Goal: Task Accomplishment & Management: Manage account settings

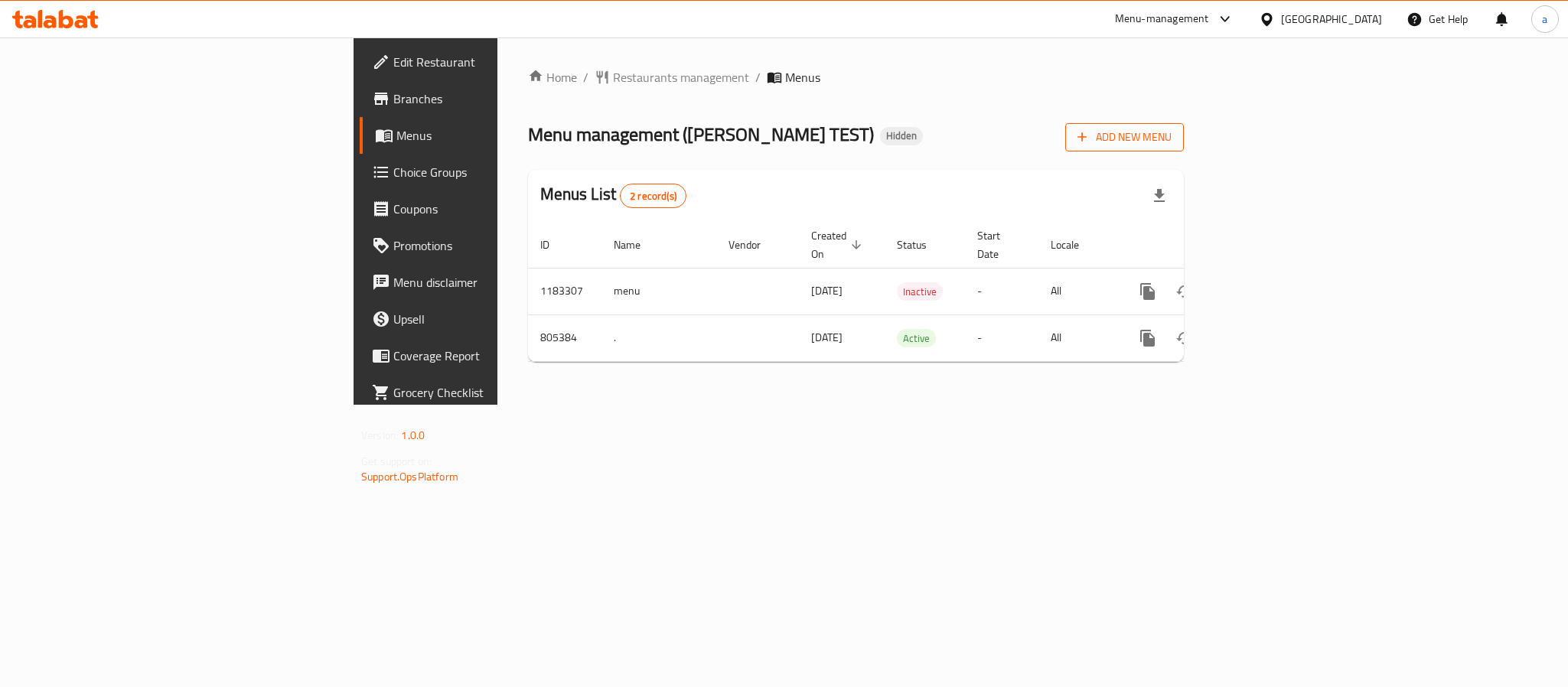
click at [1171, 134] on span "Add New Menu" at bounding box center [1124, 137] width 94 height 19
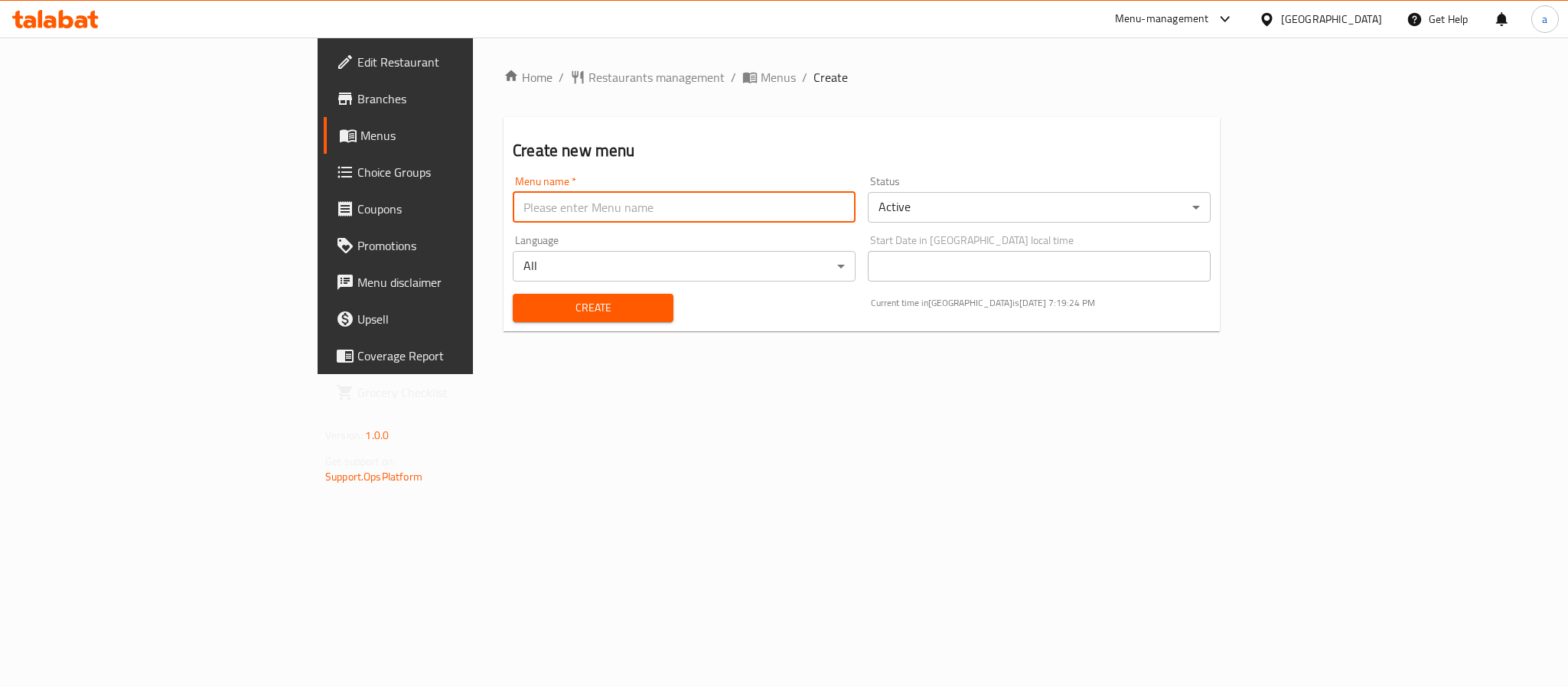
click at [513, 198] on input "text" at bounding box center [685, 208] width 343 height 31
type input "n"
type input "test menu"
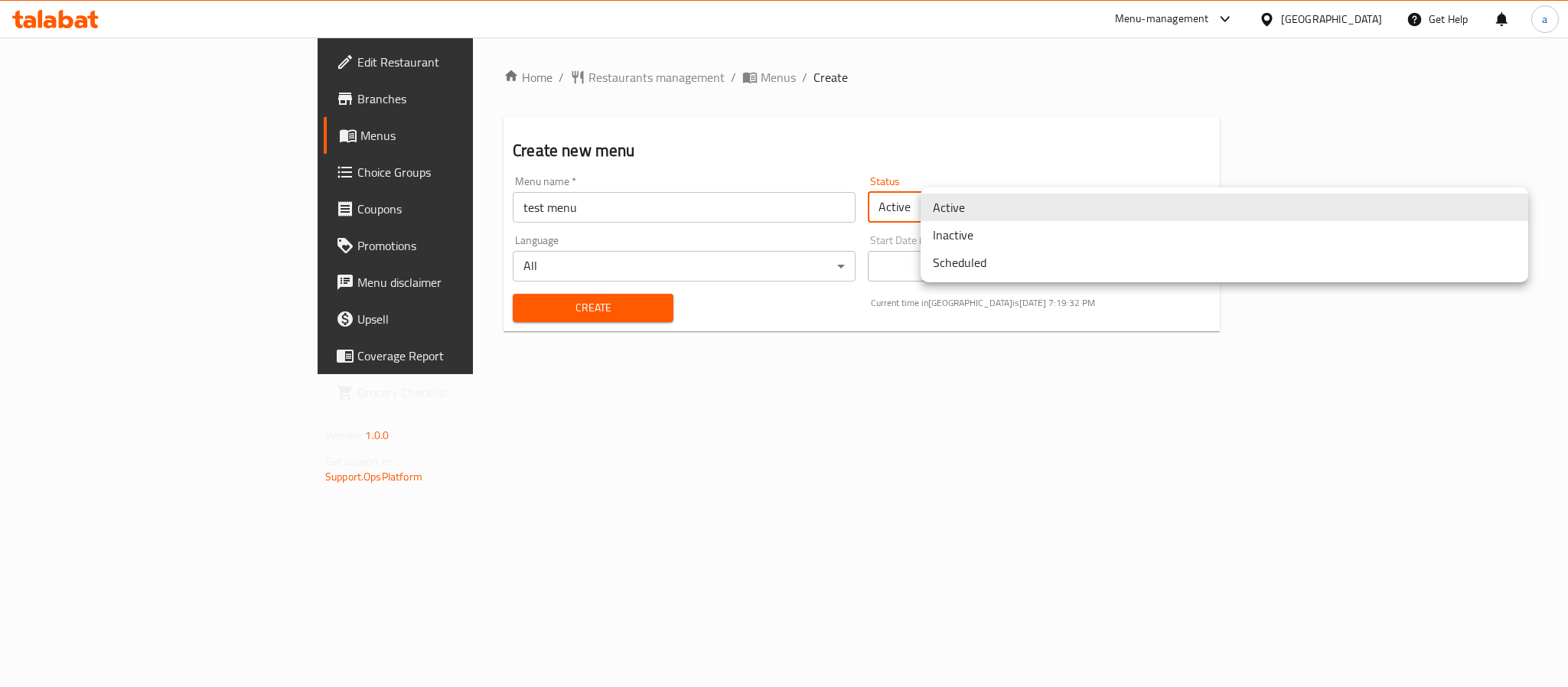
click at [1045, 217] on body "​ Menu-management Qatar Get Help a Edit Restaurant Branches Menus Choice Groups…" at bounding box center [784, 362] width 1568 height 650
click at [957, 237] on li "Inactive" at bounding box center [1224, 235] width 608 height 27
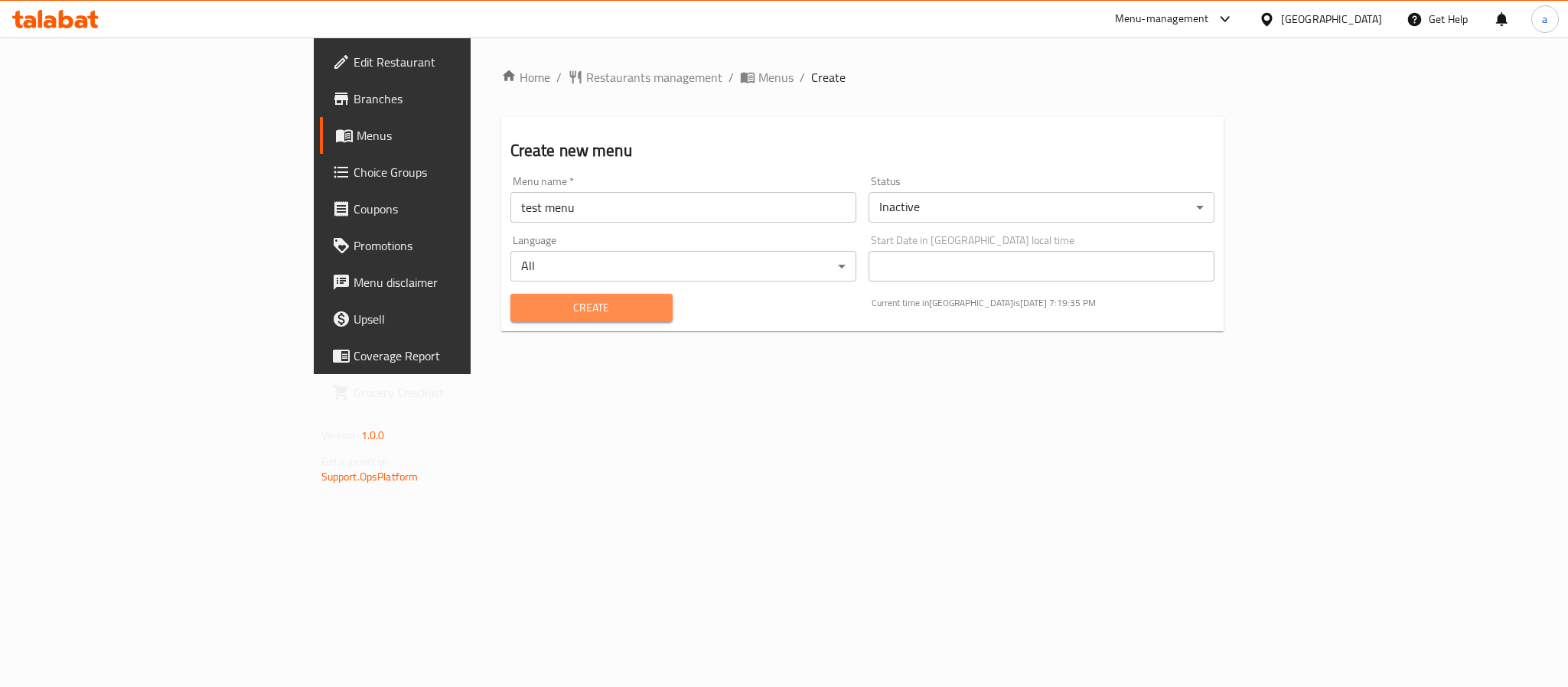
click at [562, 310] on span "Create" at bounding box center [591, 307] width 138 height 19
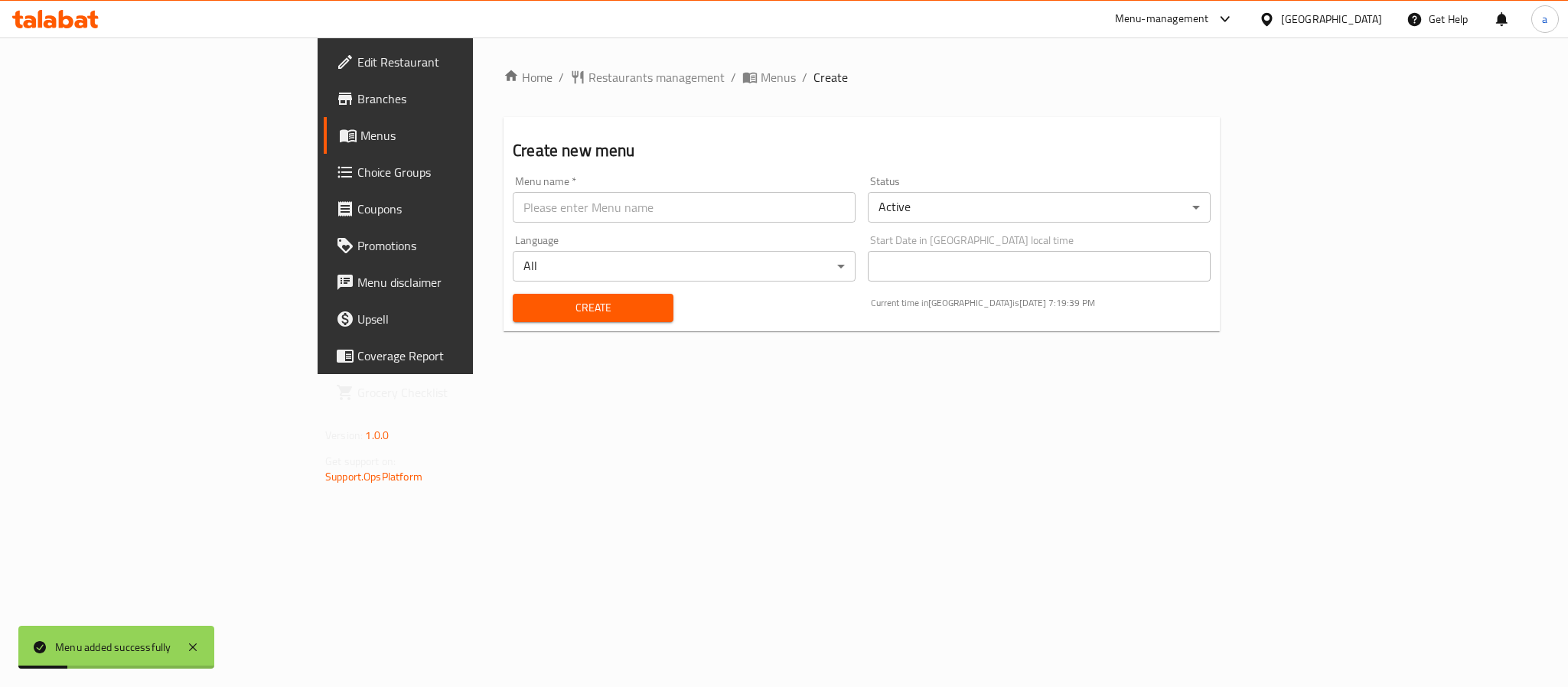
drag, startPoint x: 547, startPoint y: 76, endPoint x: 469, endPoint y: 89, distance: 79.1
click at [761, 76] on span "Menus" at bounding box center [779, 77] width 36 height 18
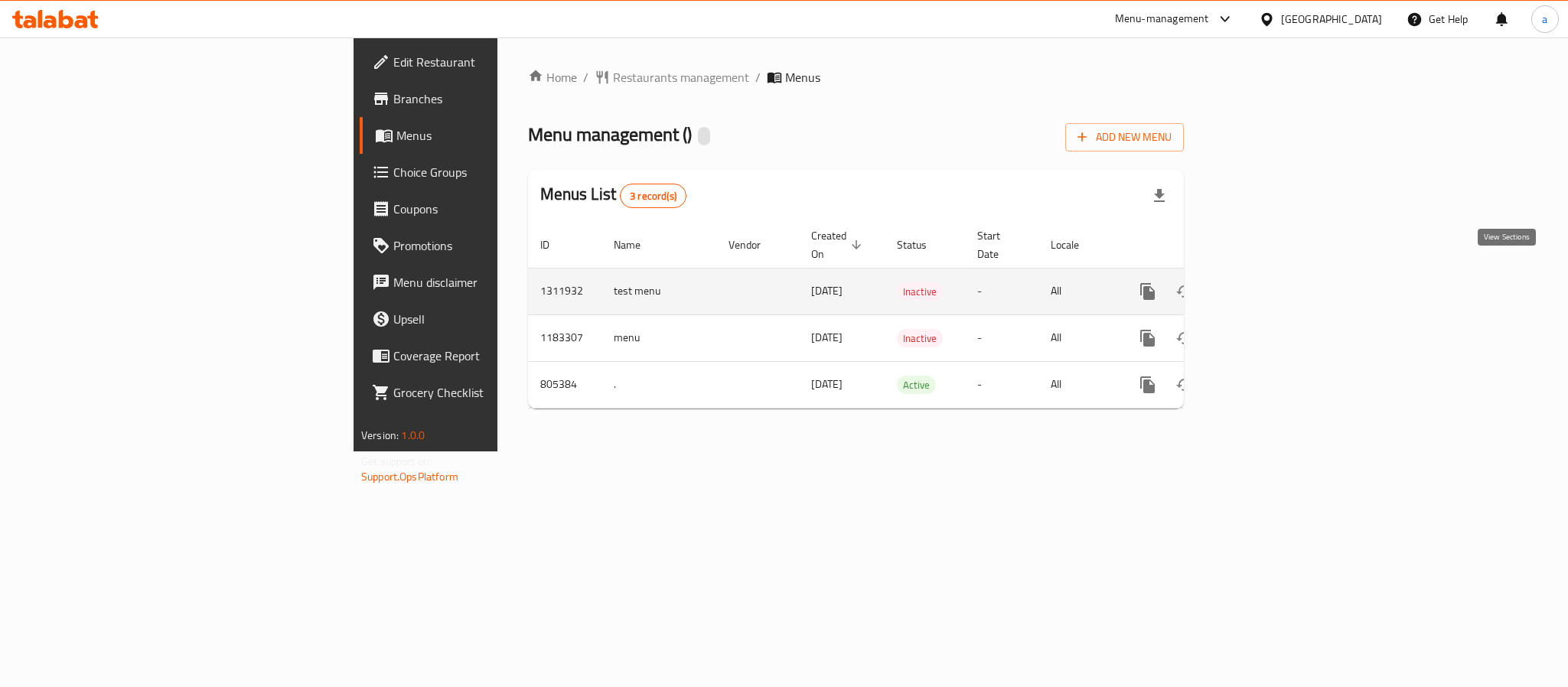
click at [1265, 284] on icon "enhanced table" at bounding box center [1258, 291] width 14 height 14
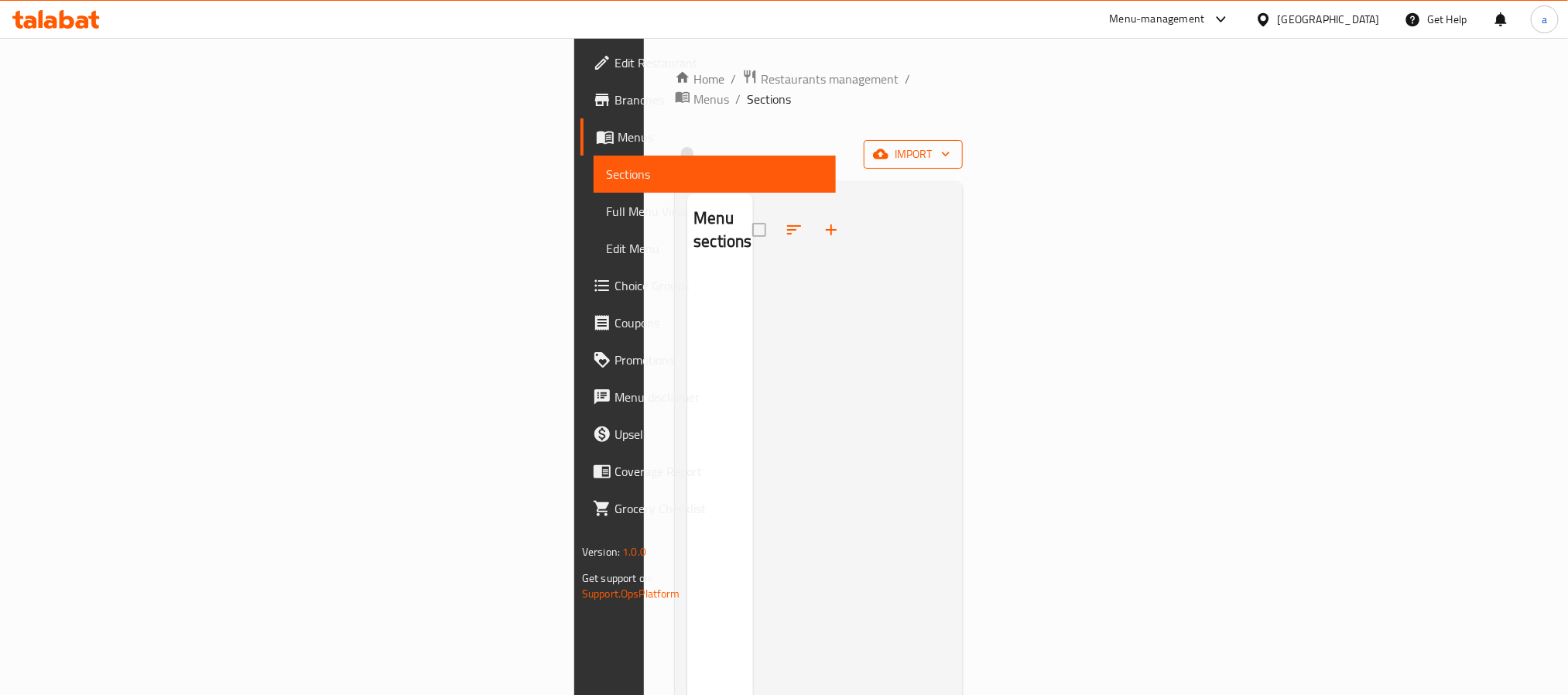
click at [953, 147] on icon "button" at bounding box center [946, 154] width 16 height 16
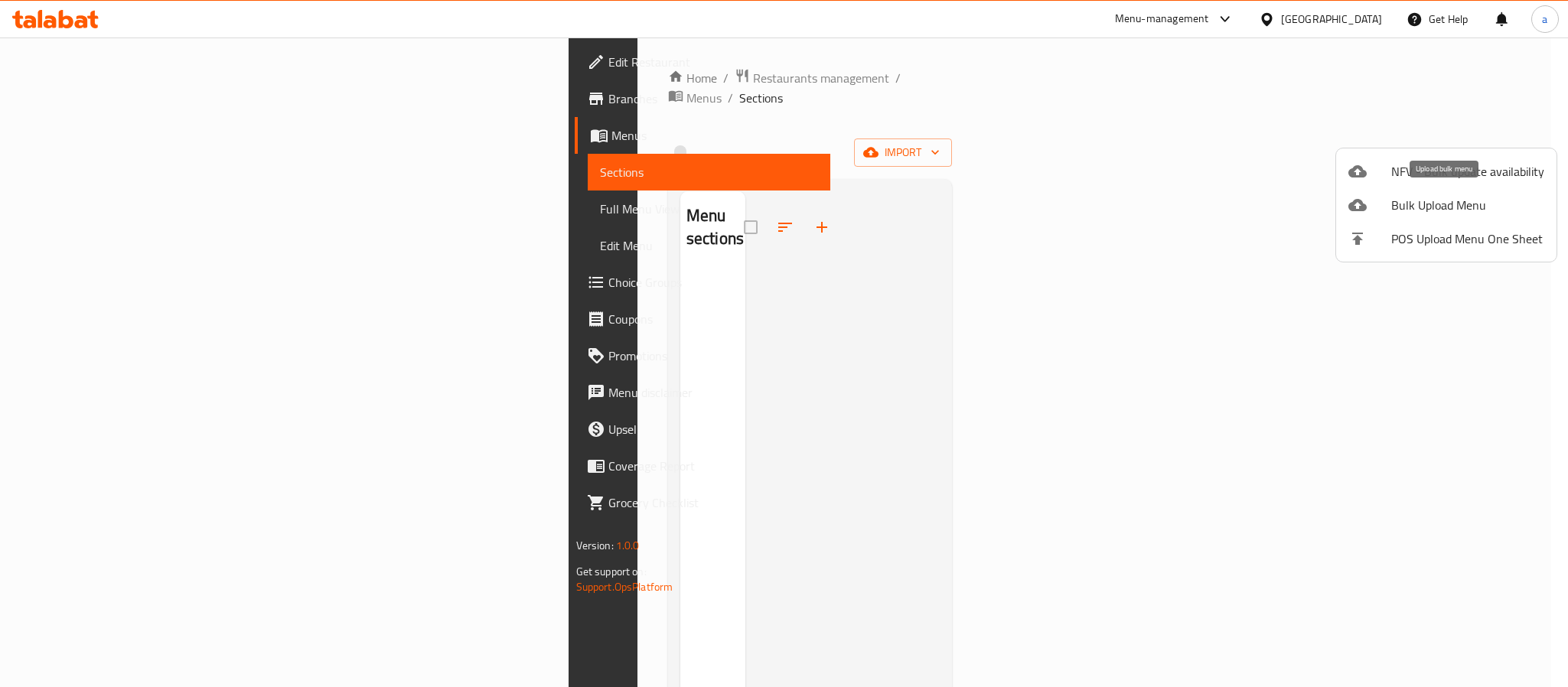
click at [1413, 200] on span "Bulk Upload Menu" at bounding box center [1468, 205] width 153 height 18
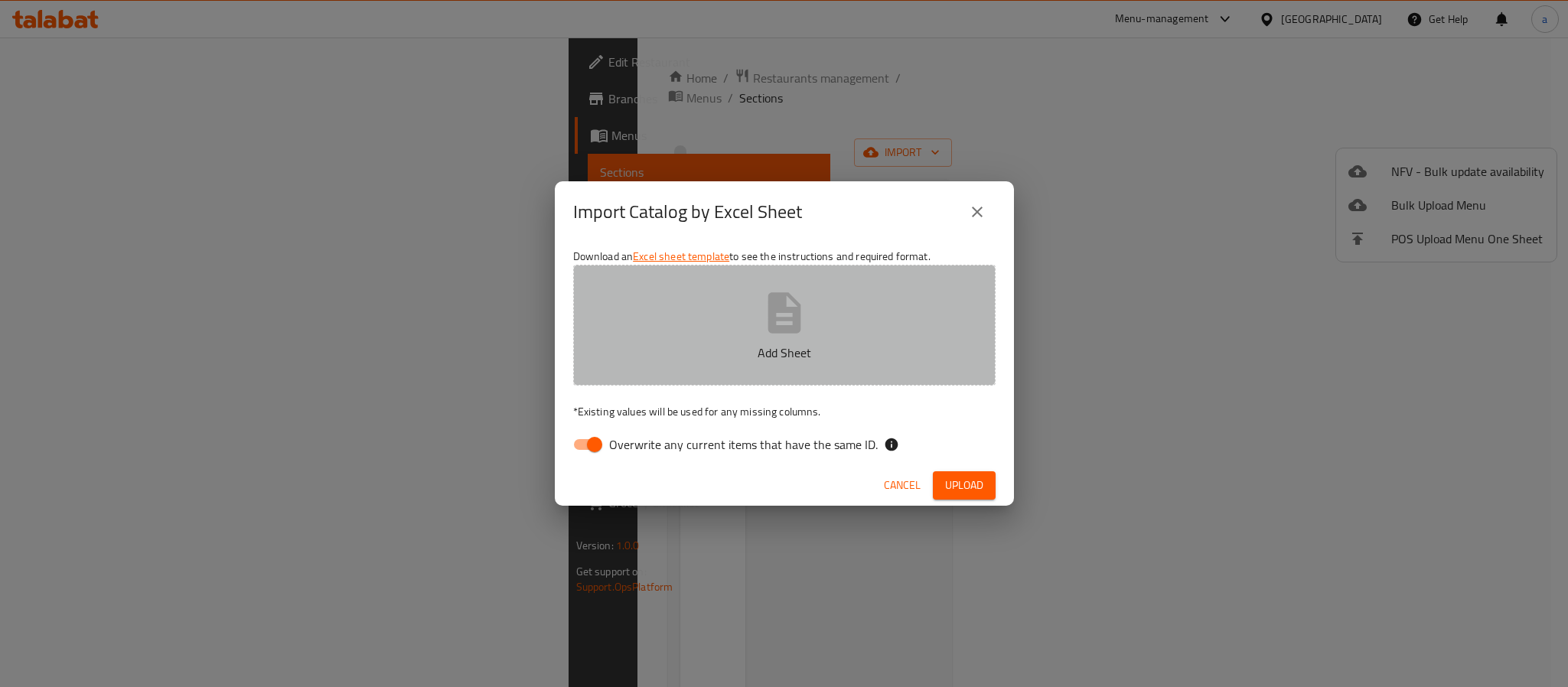
click at [747, 315] on button "Add Sheet" at bounding box center [784, 325] width 422 height 121
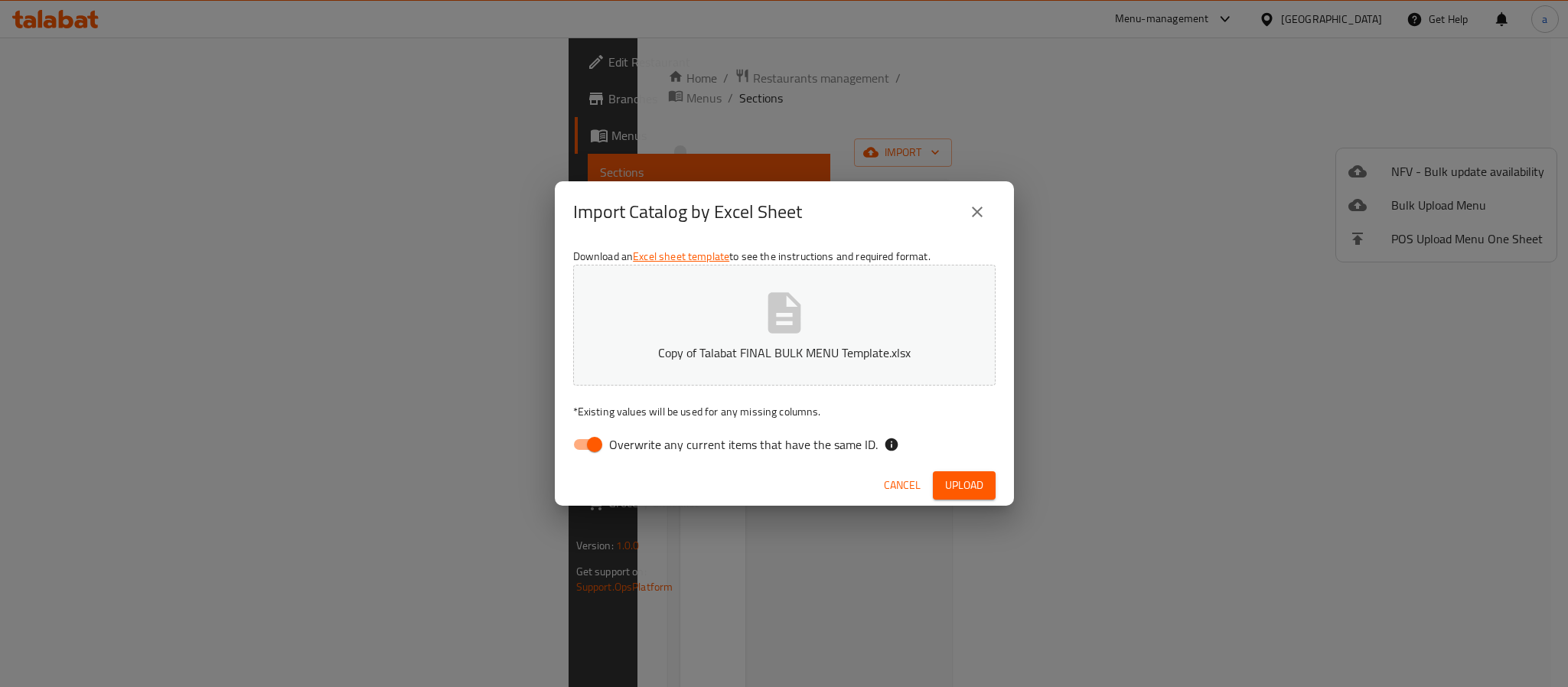
click at [598, 441] on input "Overwrite any current items that have the same ID." at bounding box center [595, 445] width 88 height 29
checkbox input "false"
click at [965, 485] on span "Upload" at bounding box center [965, 485] width 38 height 19
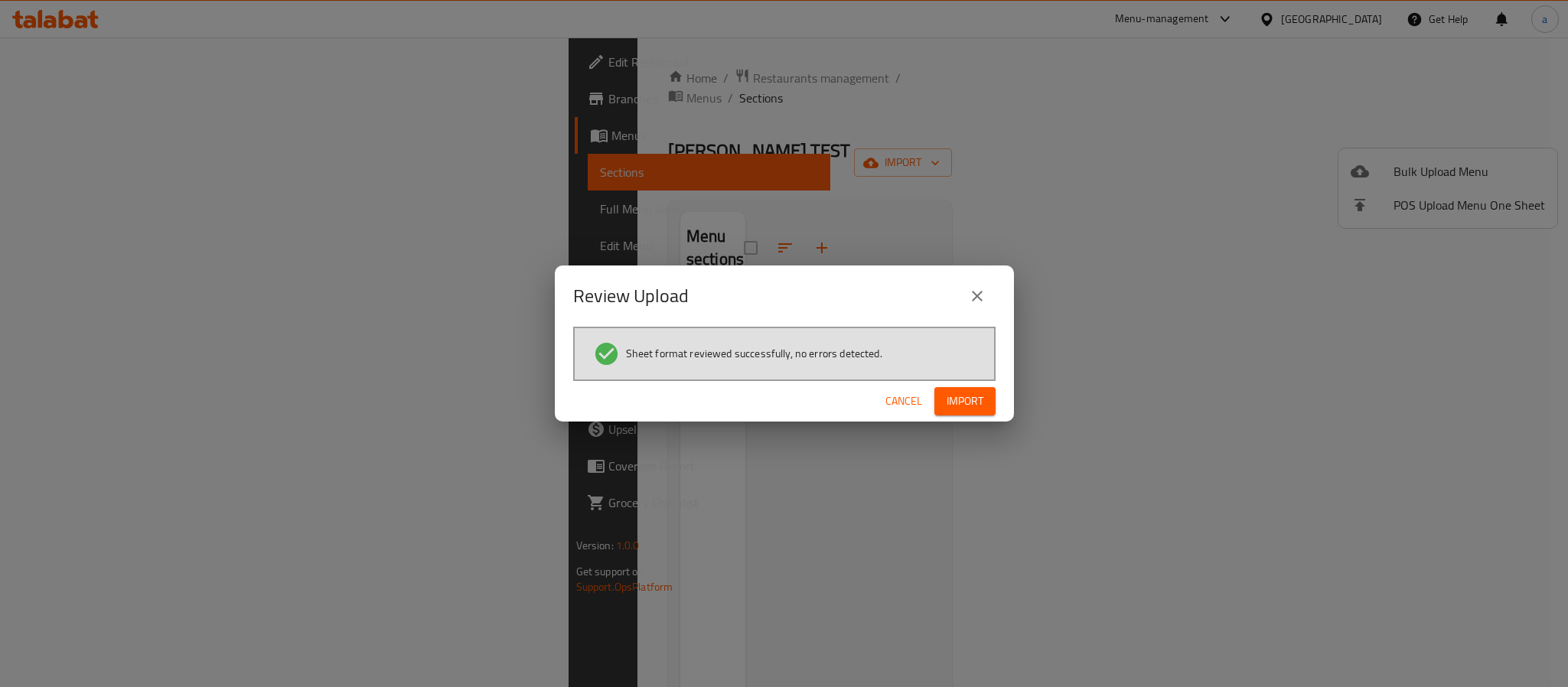
click at [966, 400] on span "Import" at bounding box center [965, 401] width 36 height 19
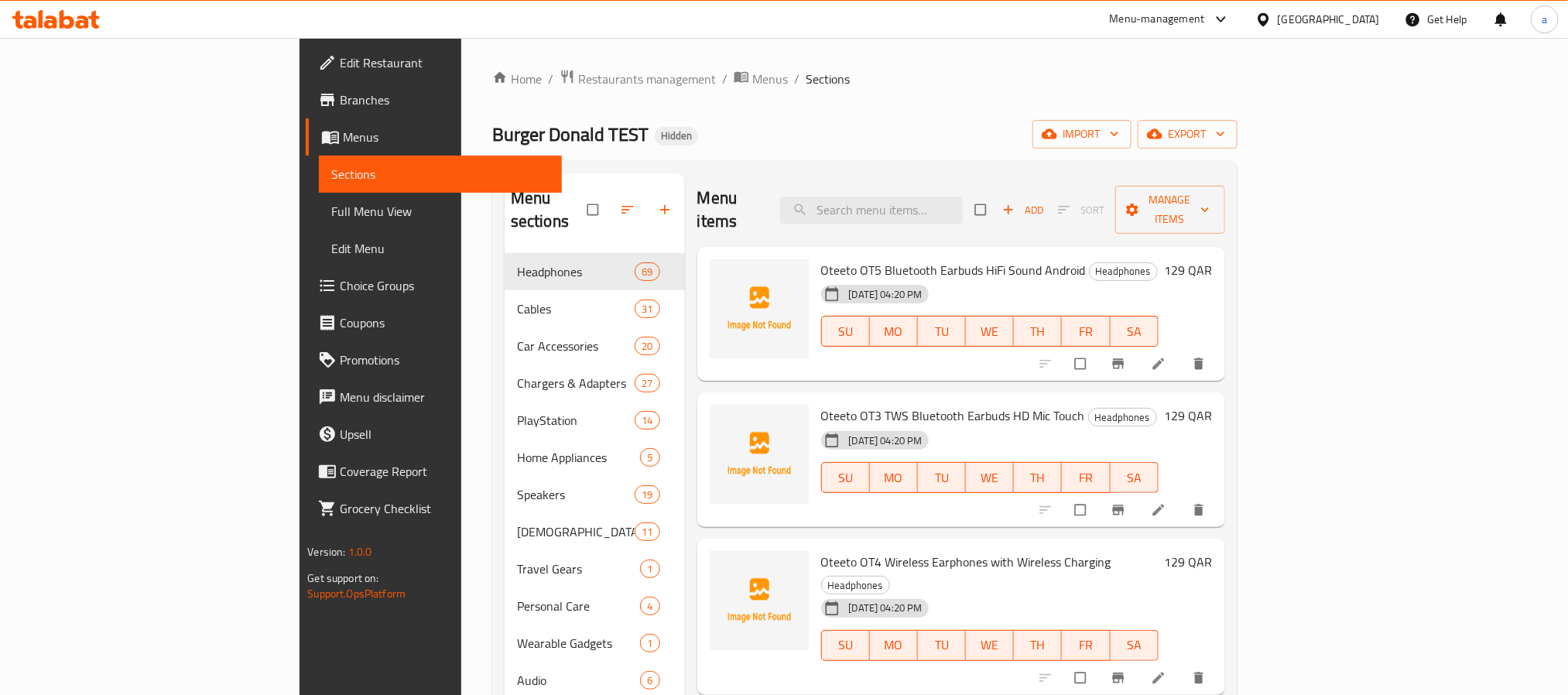
click at [1147, 278] on div "15-09-2025 04:20 PM SU MO TU WE TH FR SA" at bounding box center [990, 320] width 350 height 84
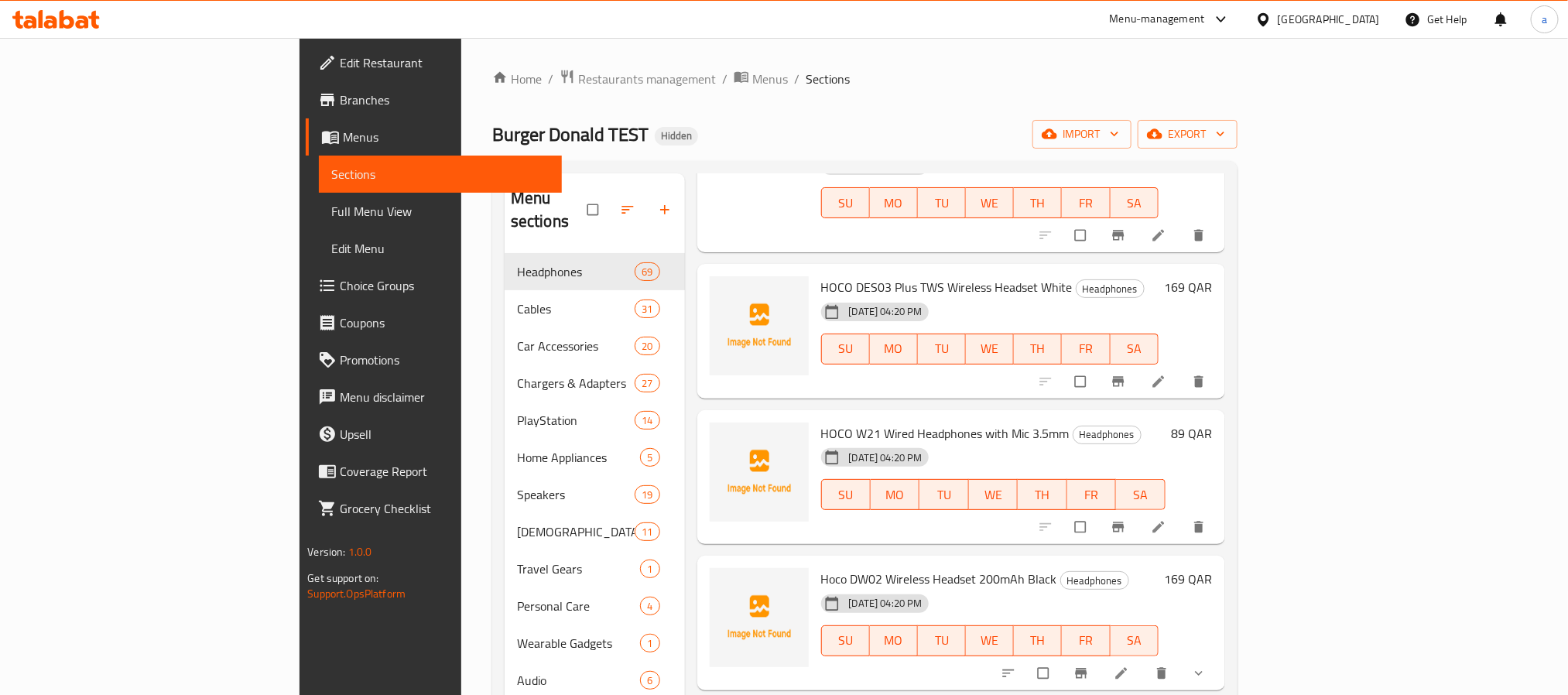
scroll to position [3531, 0]
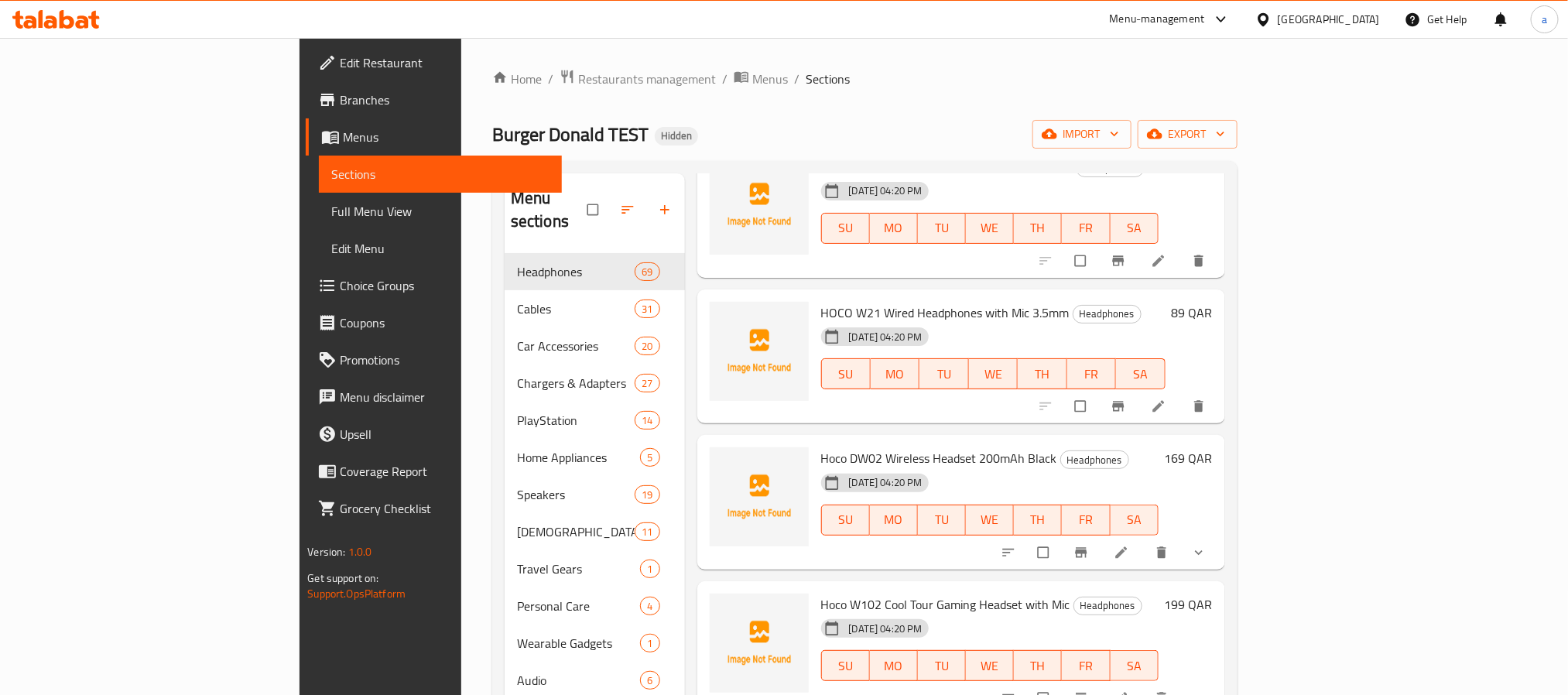
click at [1165, 613] on div "15-09-2025 04:20 PM SU MO TU WE TH FR SA" at bounding box center [990, 654] width 350 height 84
click at [331, 215] on span "Full Menu View" at bounding box center [440, 211] width 218 height 18
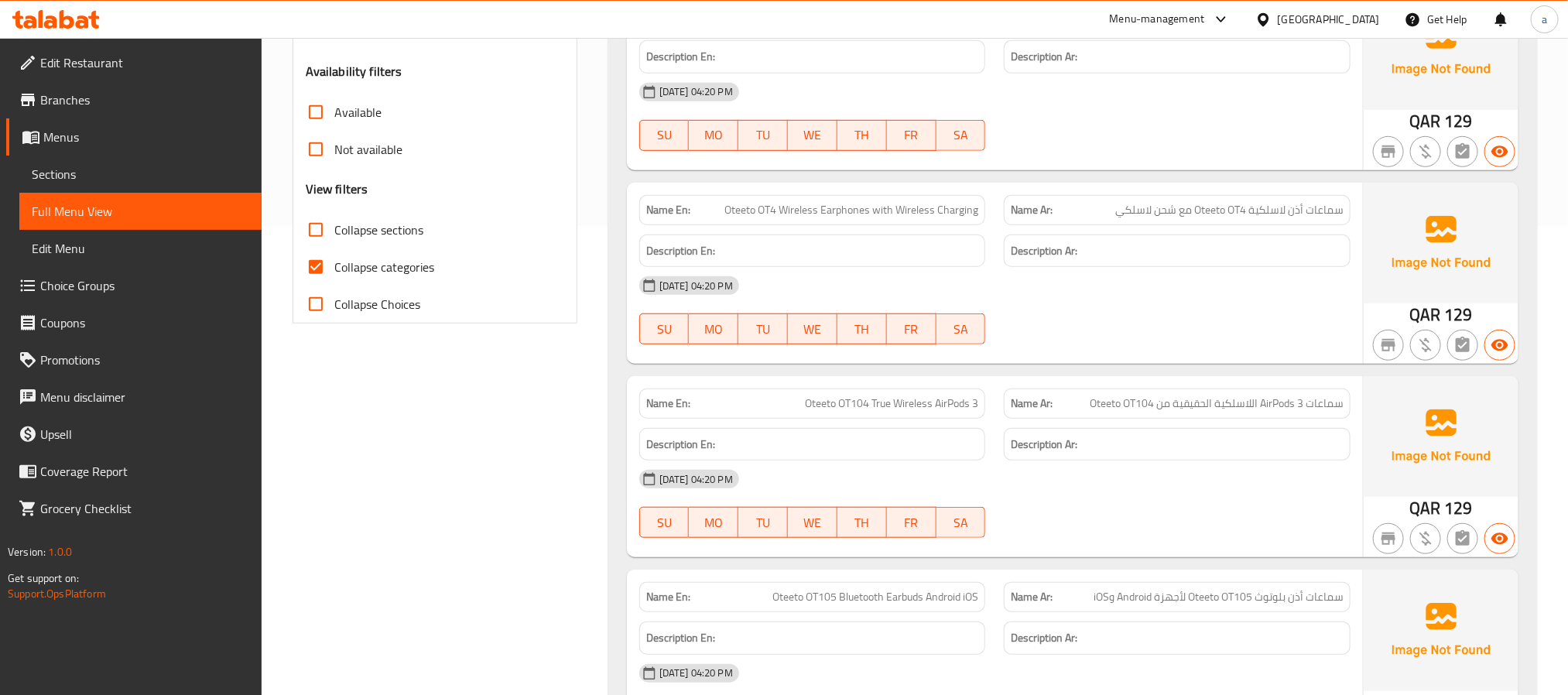
scroll to position [581, 0]
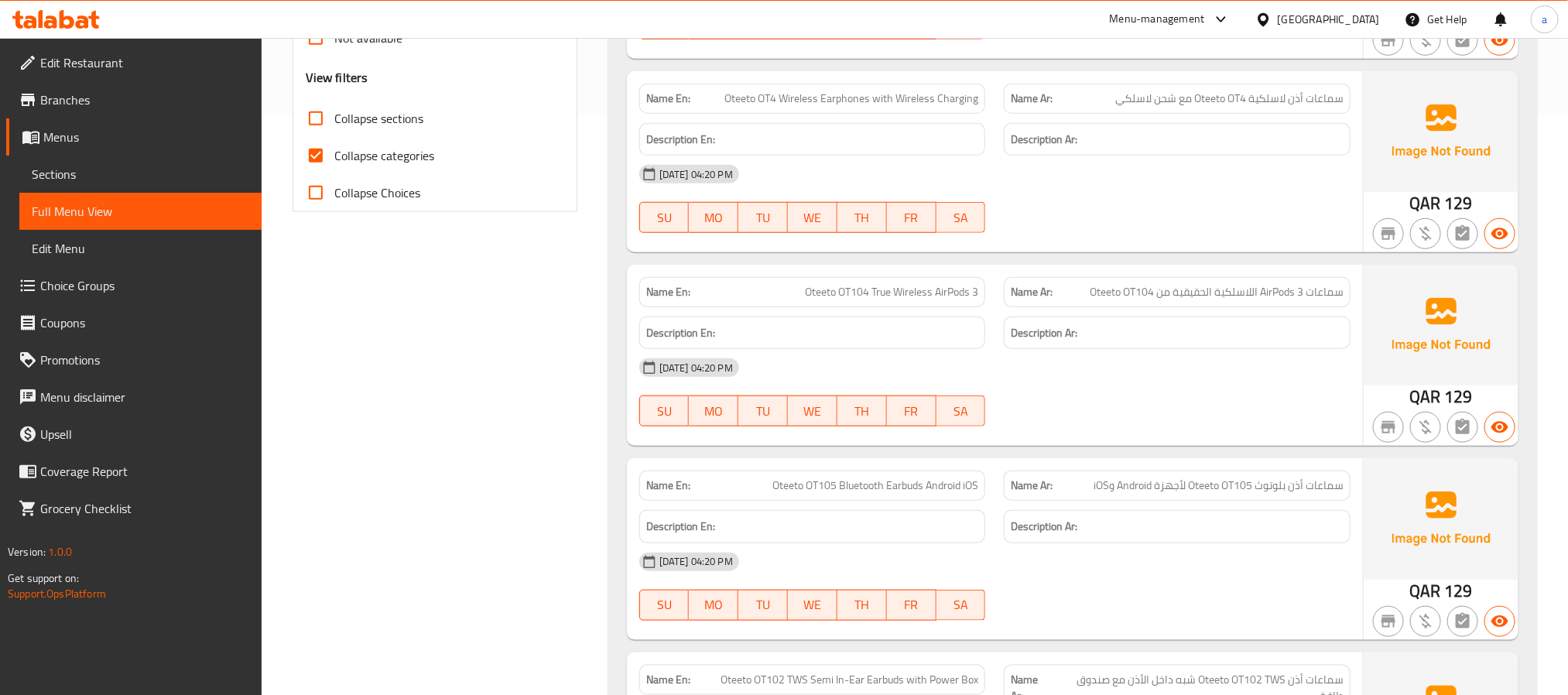
click at [318, 195] on input "Collapse Choices" at bounding box center [315, 193] width 37 height 37
checkbox input "true"
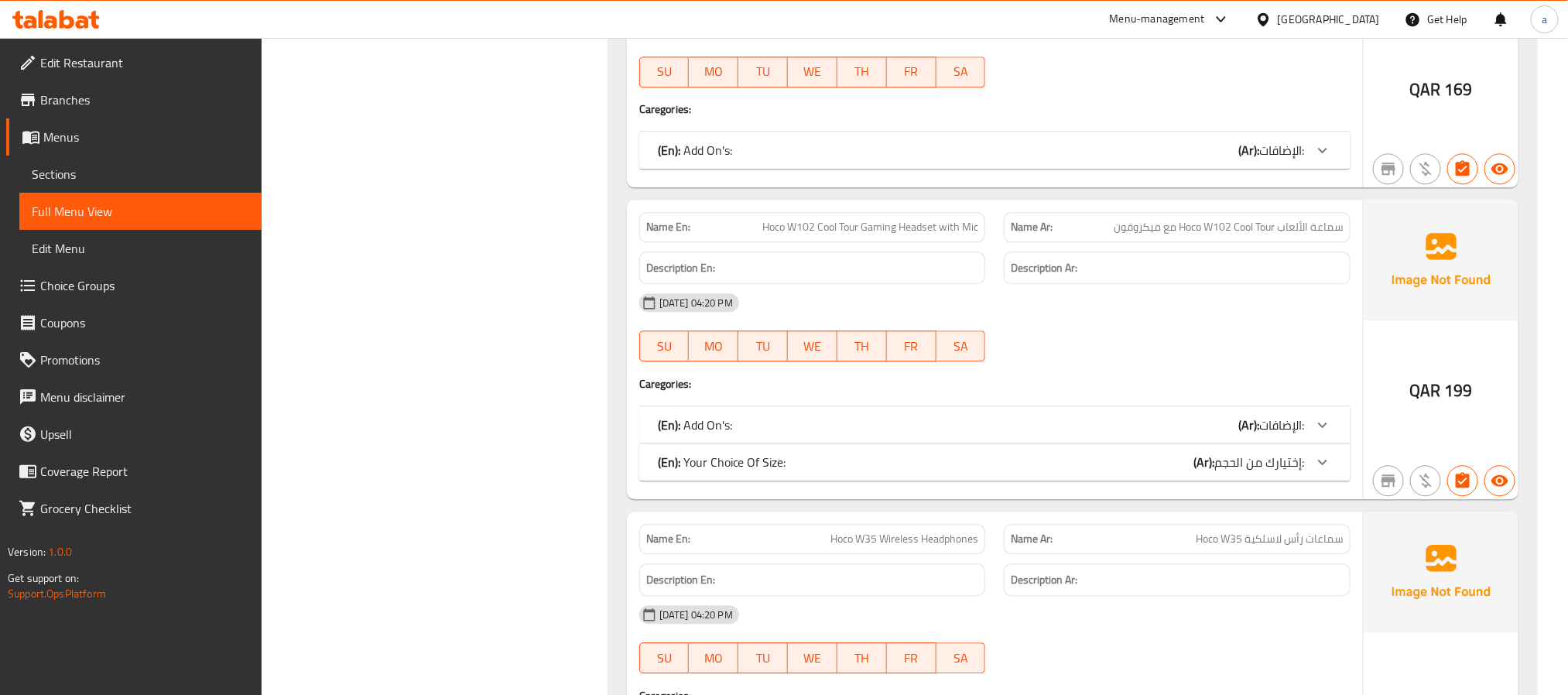
scroll to position [5087, 0]
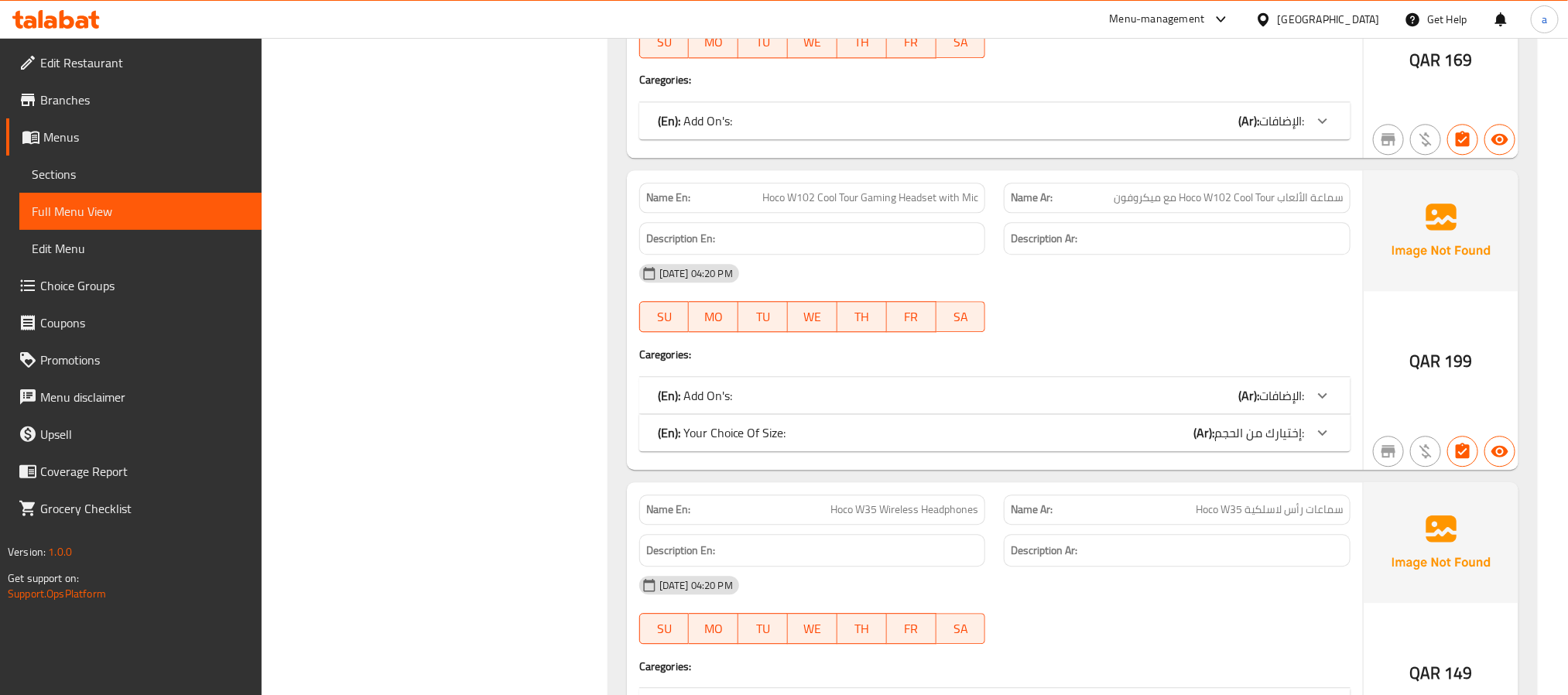
click at [1330, 405] on icon at bounding box center [1323, 395] width 18 height 18
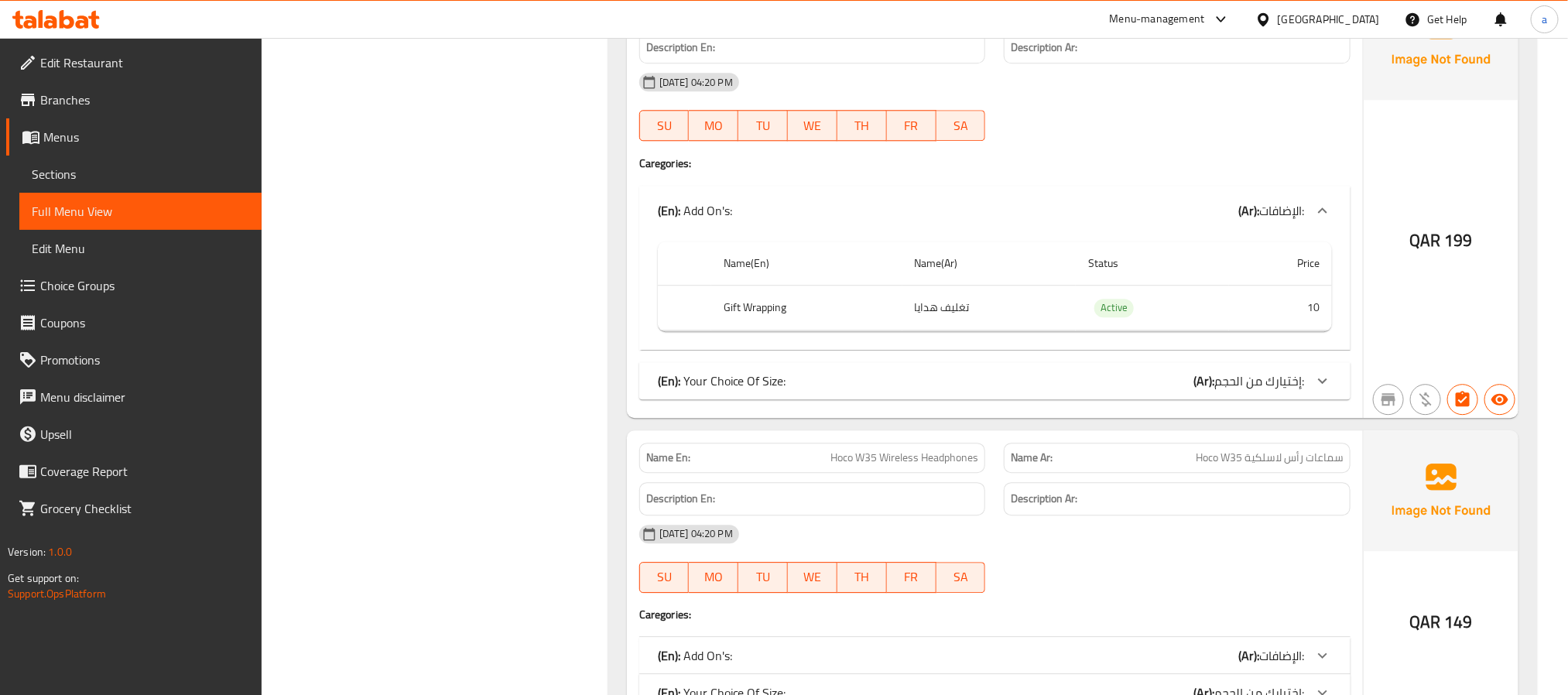
scroll to position [5319, 0]
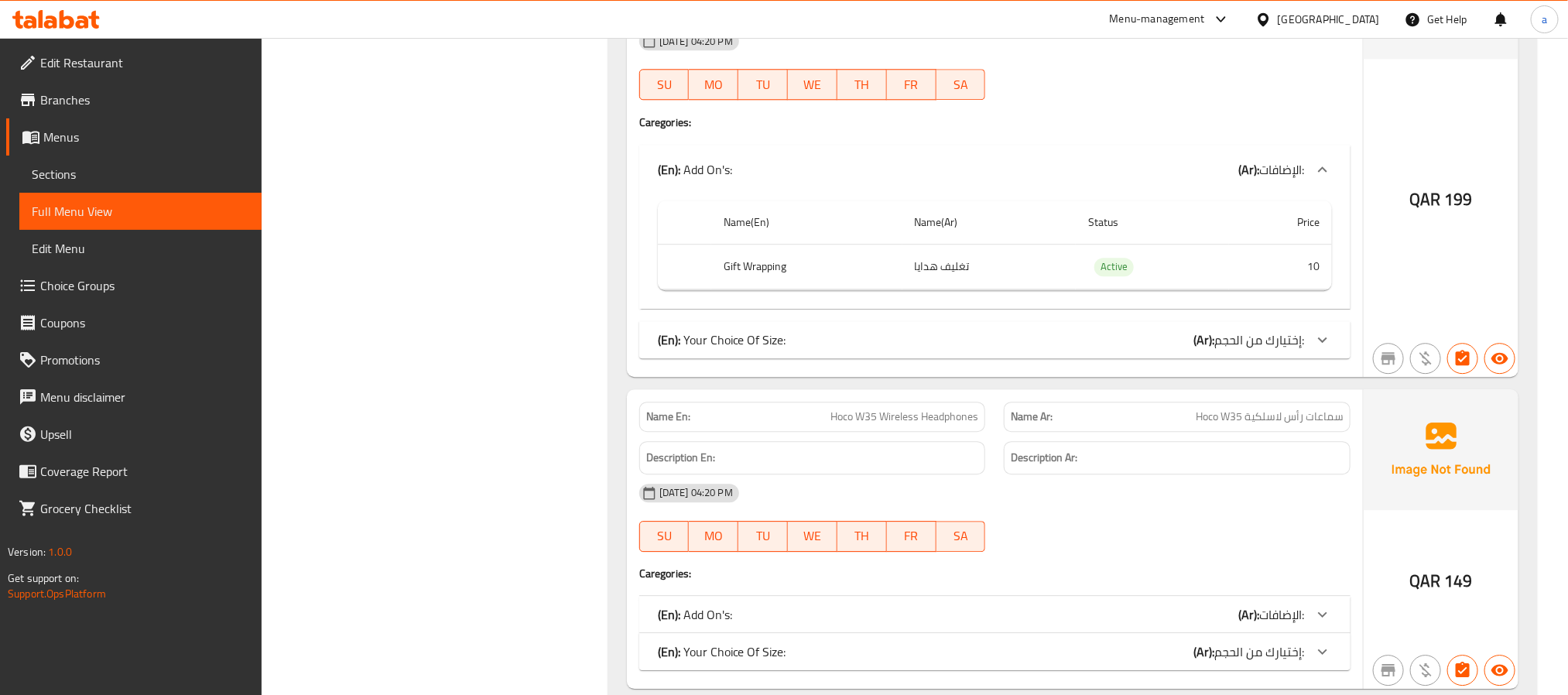
click at [1317, 349] on icon at bounding box center [1323, 340] width 18 height 18
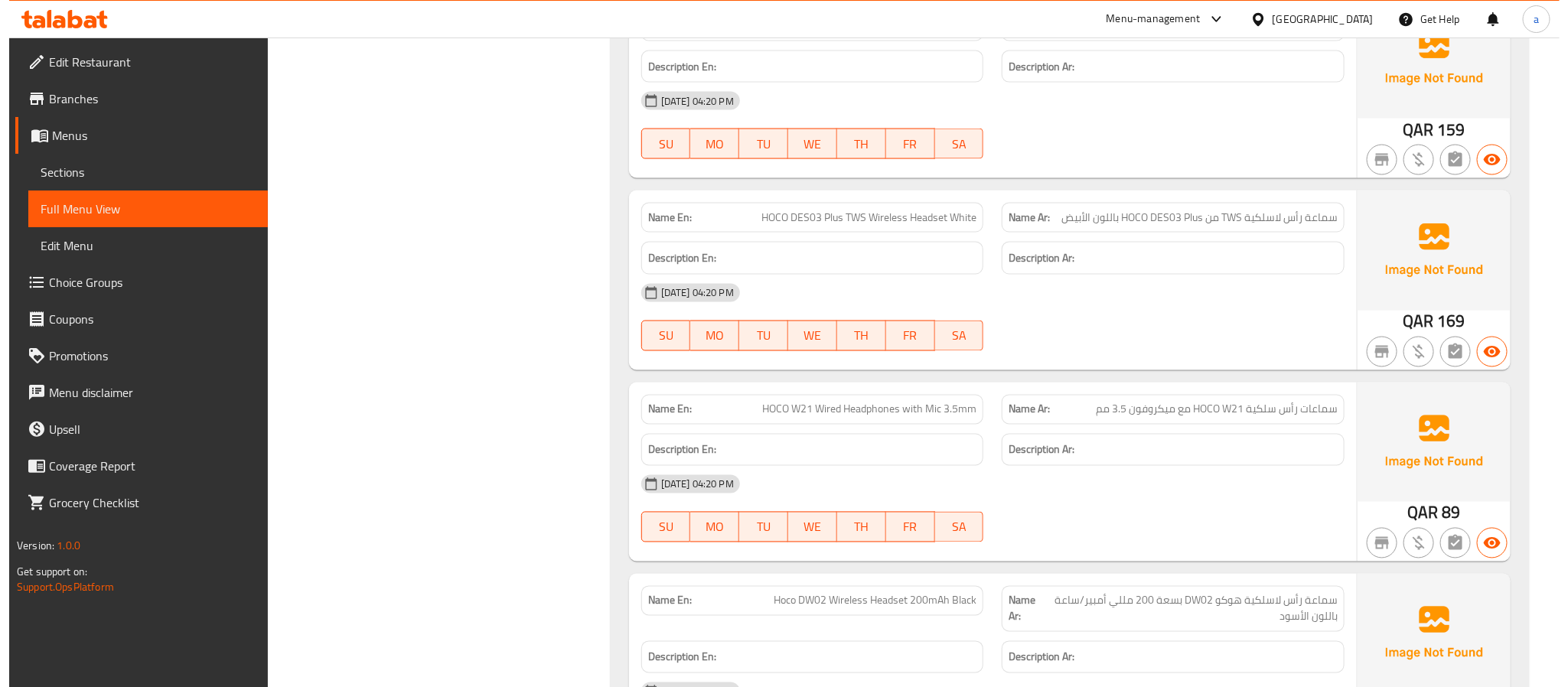
scroll to position [0, 0]
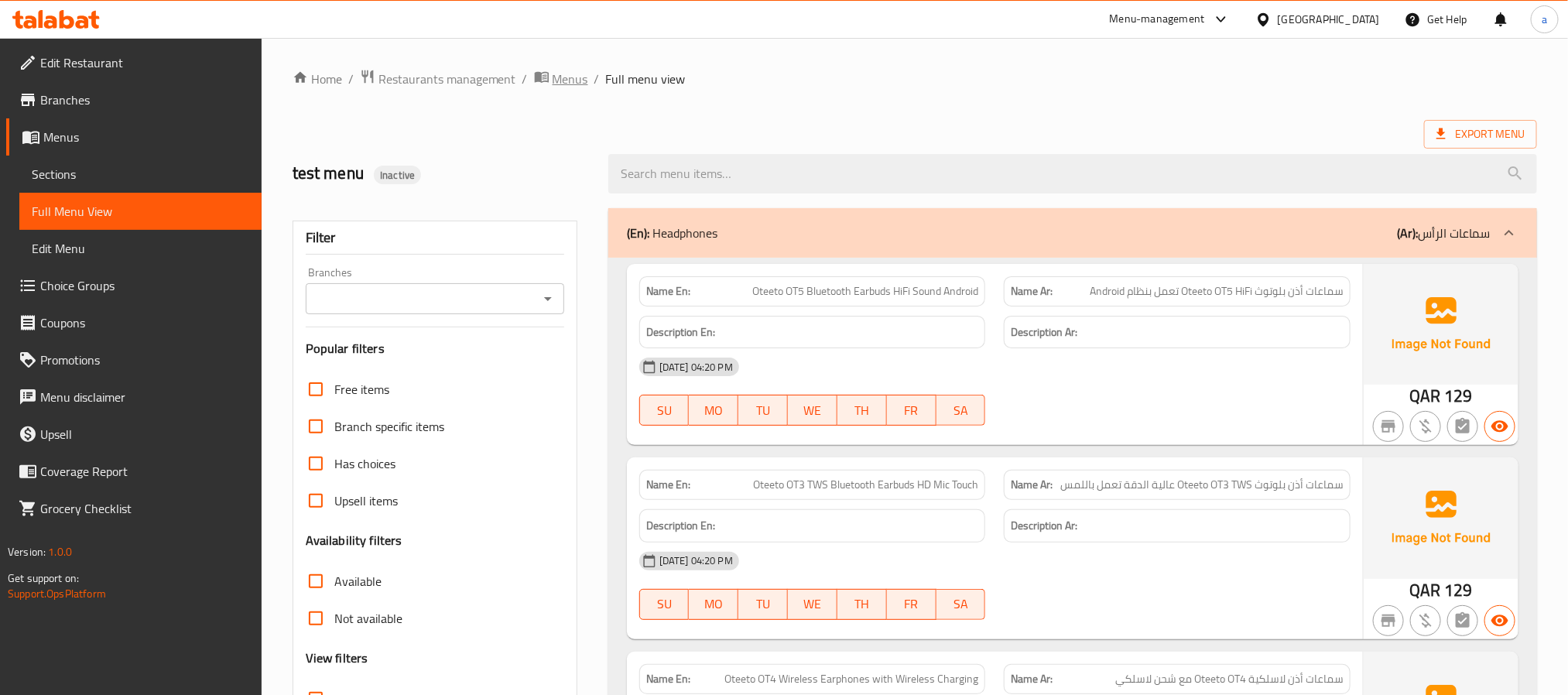
click at [553, 73] on span "Menus" at bounding box center [570, 79] width 36 height 18
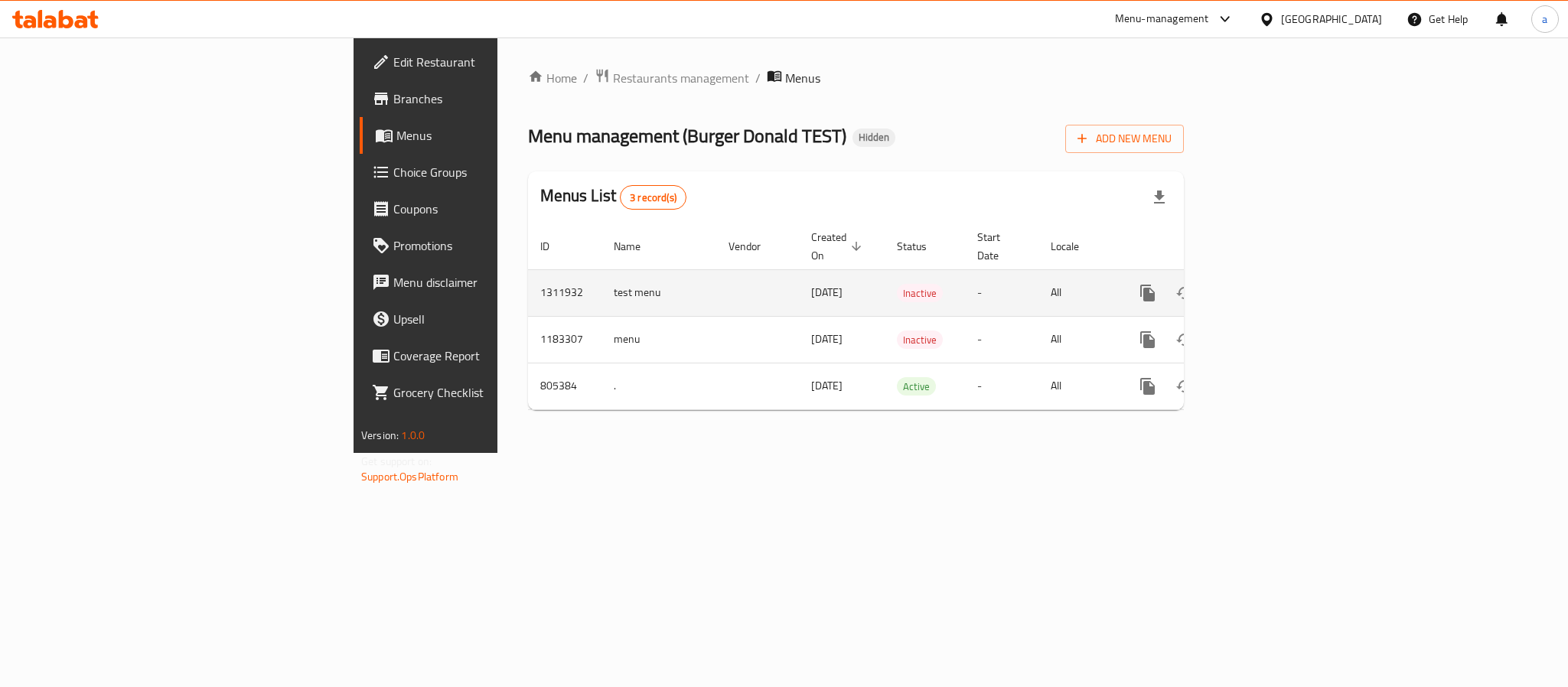
click at [1227, 286] on icon "enhanced table" at bounding box center [1222, 292] width 11 height 14
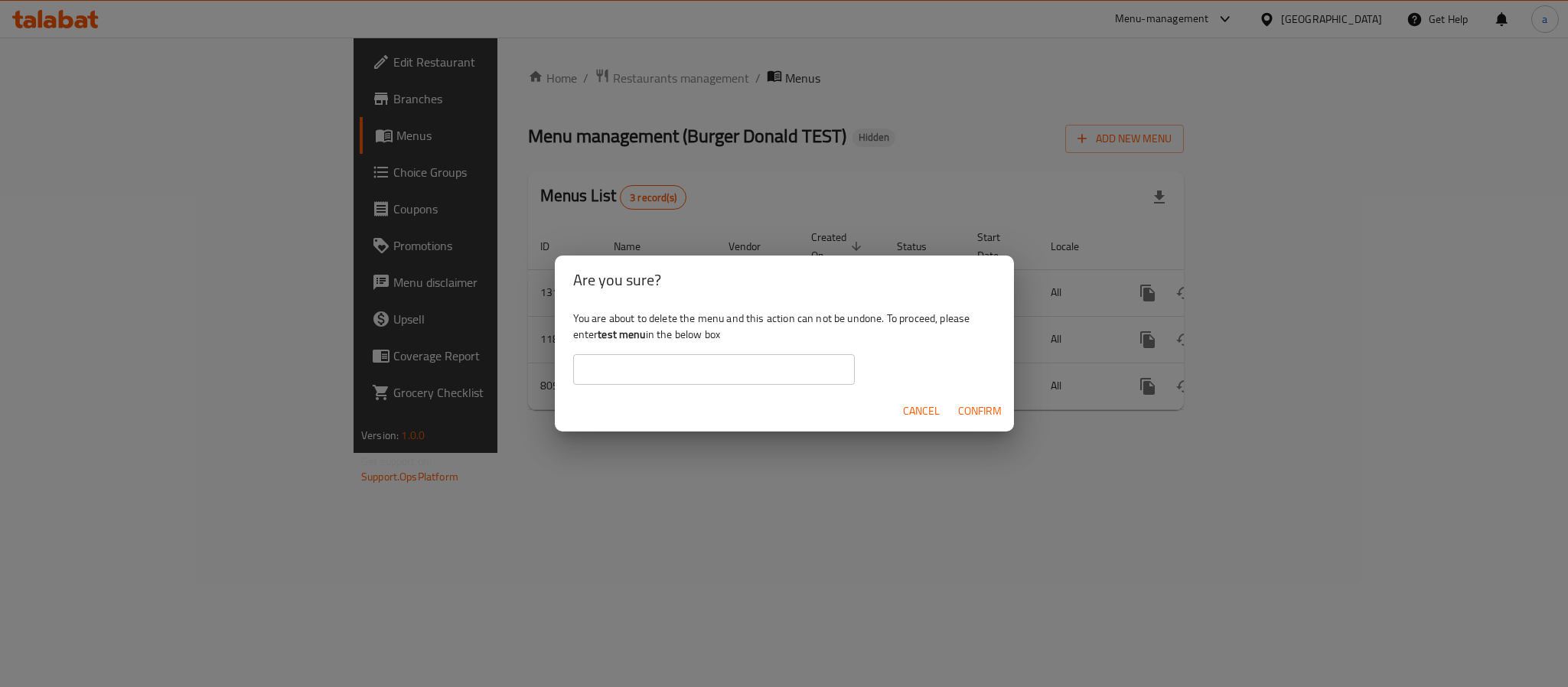
click at [978, 412] on span "Confirm" at bounding box center [980, 411] width 44 height 19
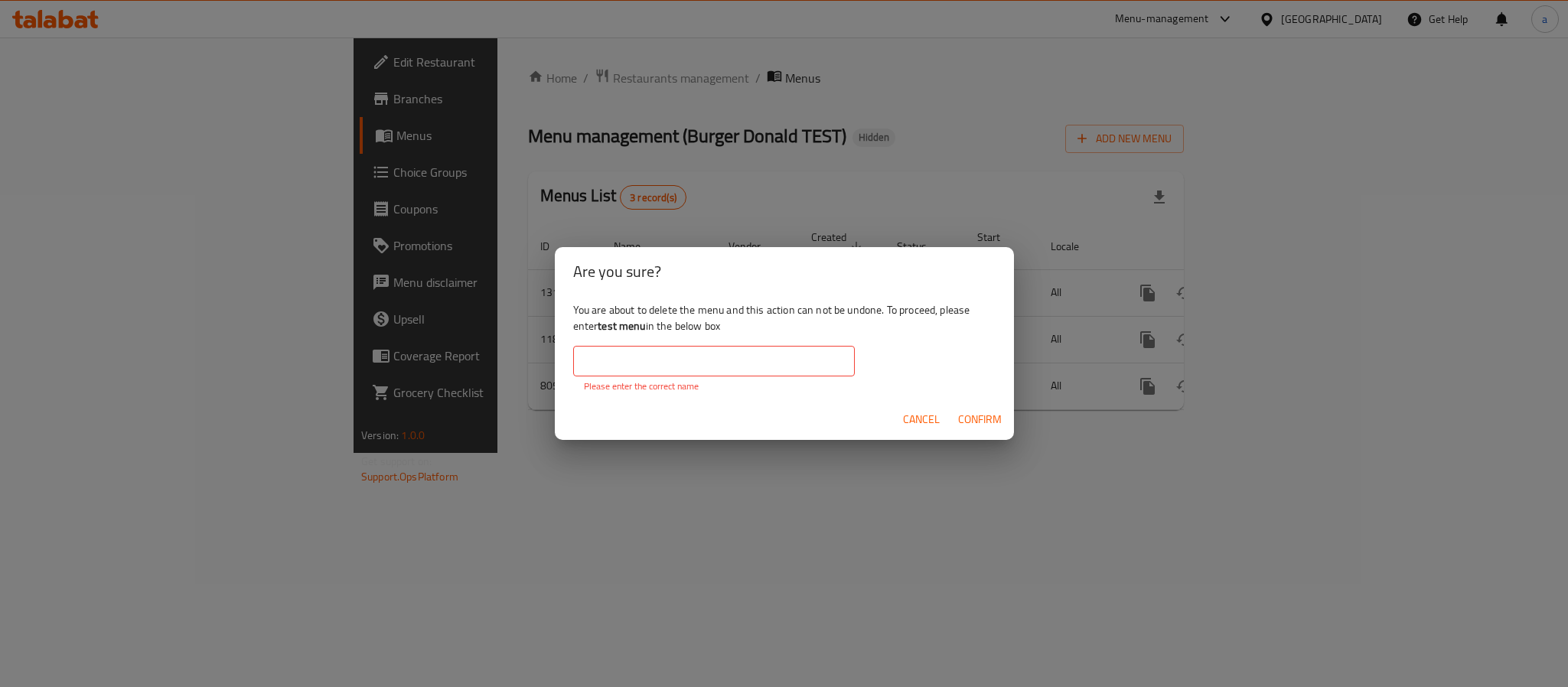
click at [668, 372] on input "text" at bounding box center [714, 362] width 282 height 31
click at [453, 474] on div "Are you sure? You are about to delete the menu and this action can not be undon…" at bounding box center [784, 344] width 1568 height 687
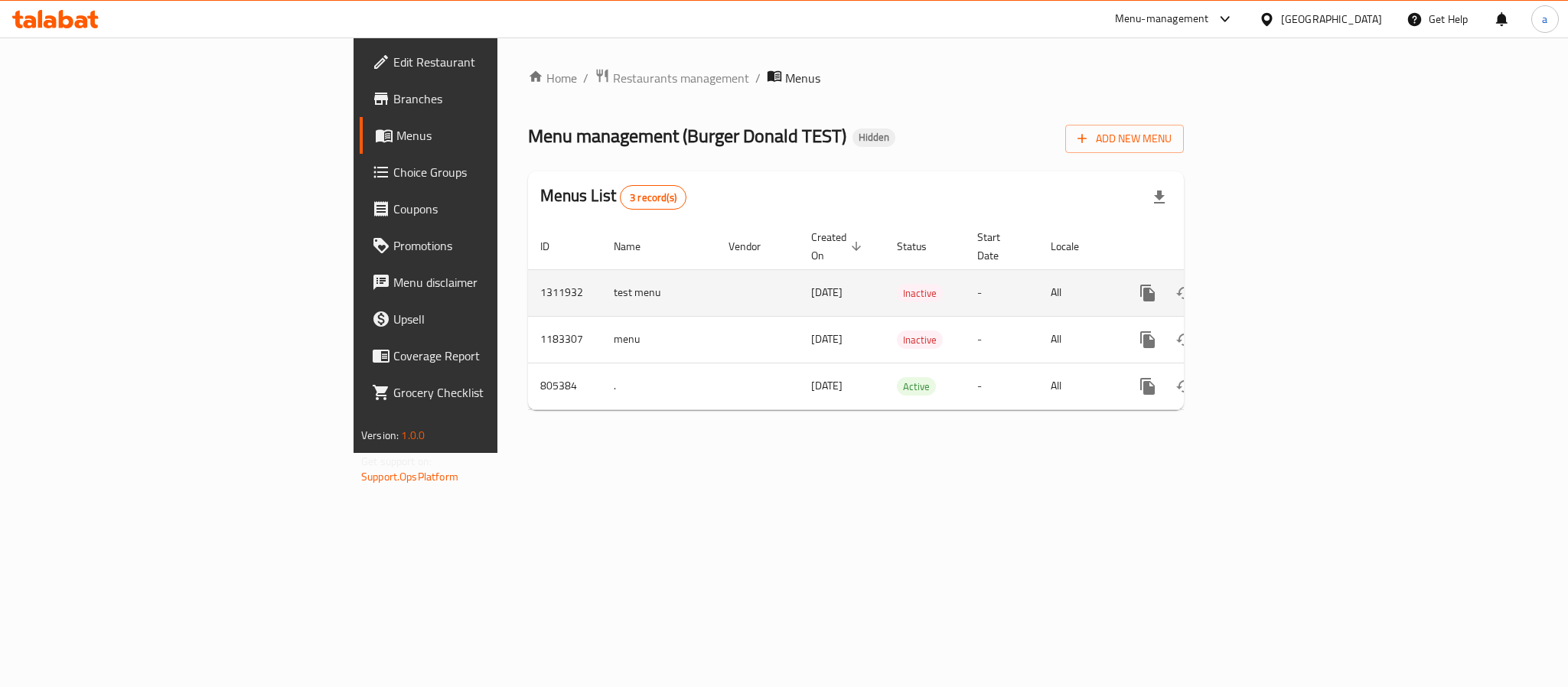
click at [528, 285] on td "1311932" at bounding box center [564, 292] width 74 height 46
copy td "1311932"
click at [1227, 286] on icon "enhanced table" at bounding box center [1222, 292] width 11 height 14
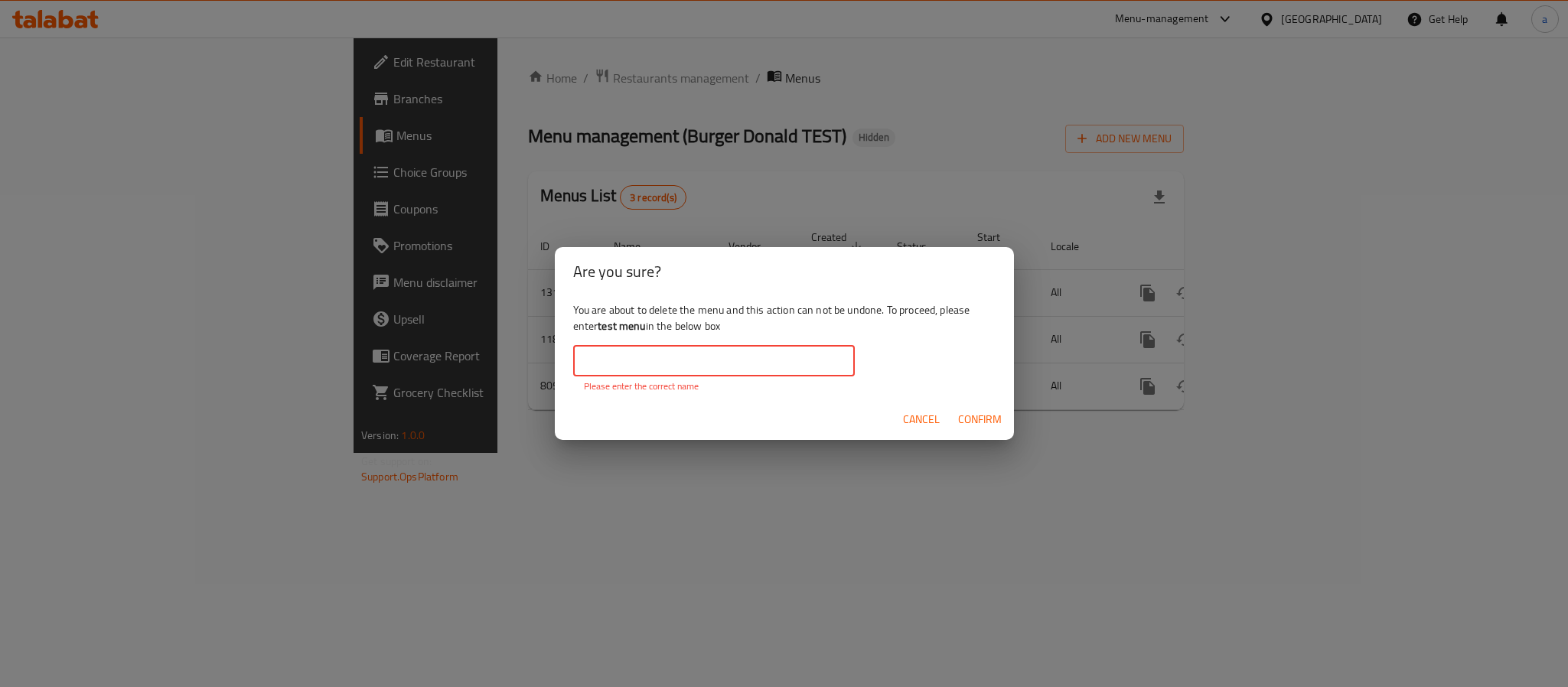
click at [753, 363] on input "text" at bounding box center [714, 362] width 282 height 31
paste input "1311932"
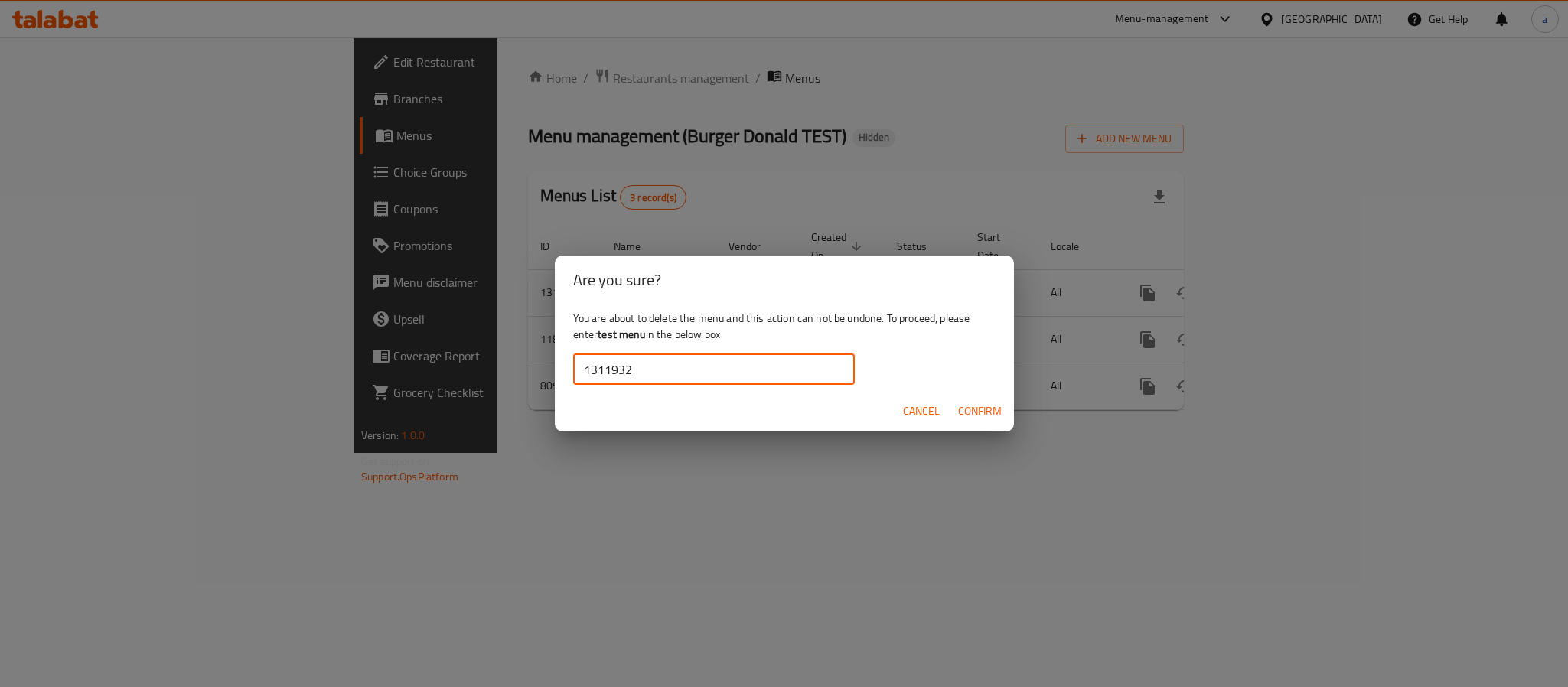
type input "1311932"
click at [1000, 406] on span "Confirm" at bounding box center [980, 411] width 44 height 19
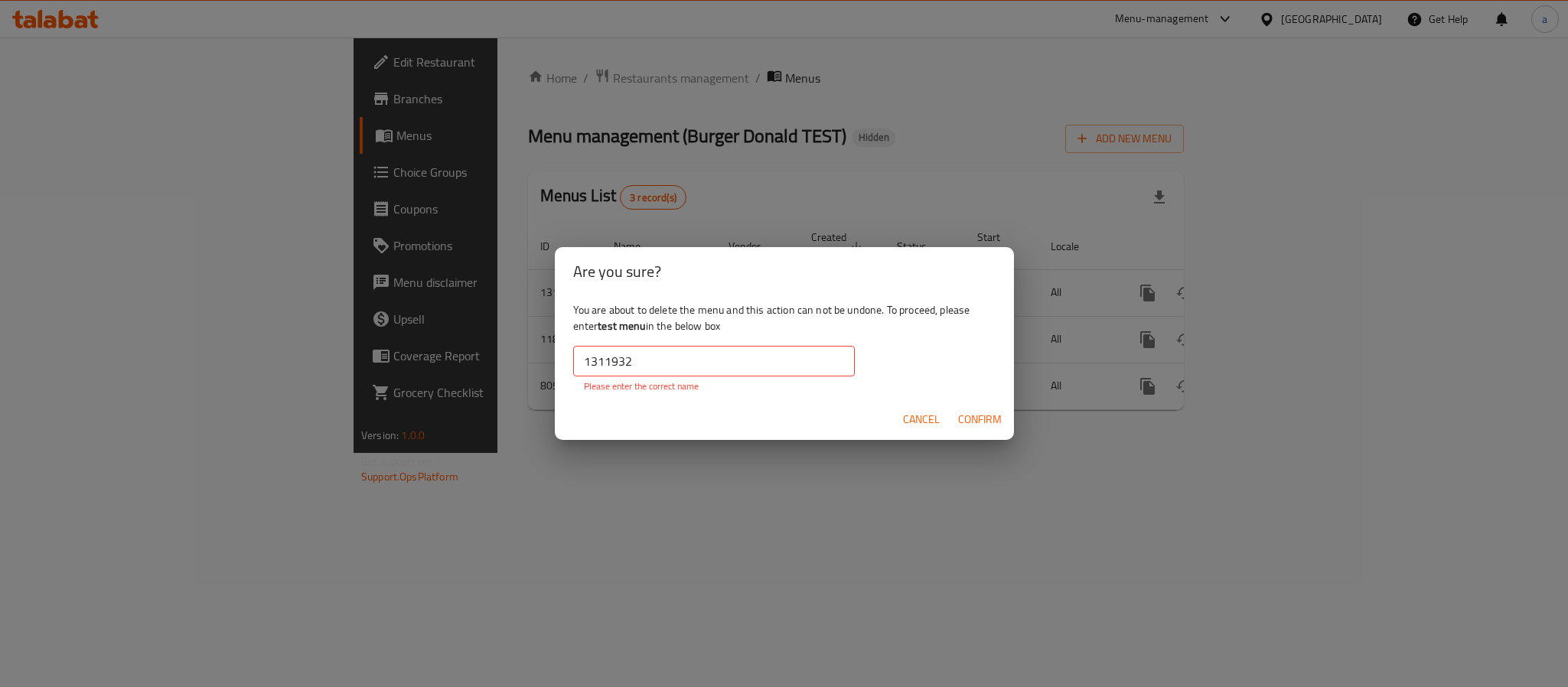
click at [583, 462] on div "Are you sure? You are about to delete the menu and this action can not be undon…" at bounding box center [784, 344] width 1568 height 687
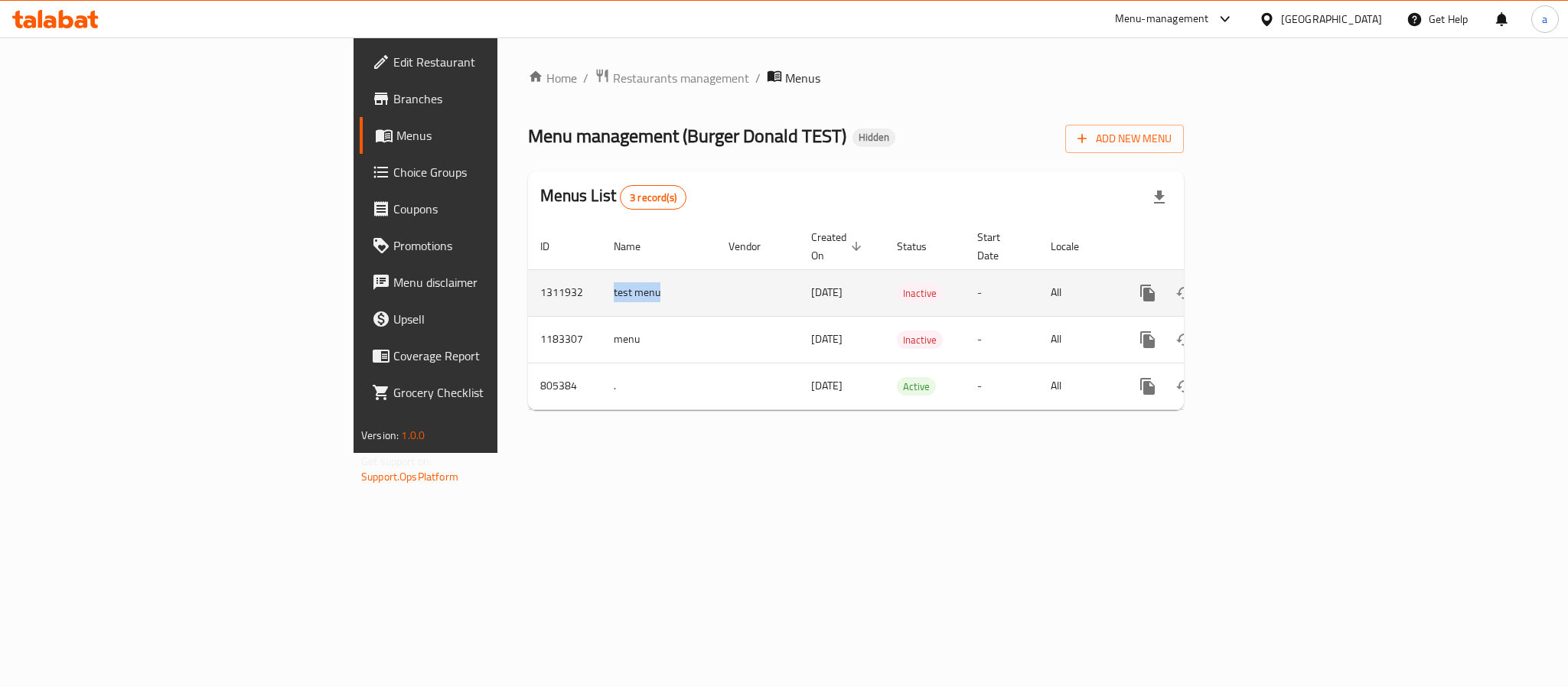
drag, startPoint x: 444, startPoint y: 274, endPoint x: 373, endPoint y: 275, distance: 71.0
click at [602, 275] on td "test menu" at bounding box center [659, 292] width 115 height 46
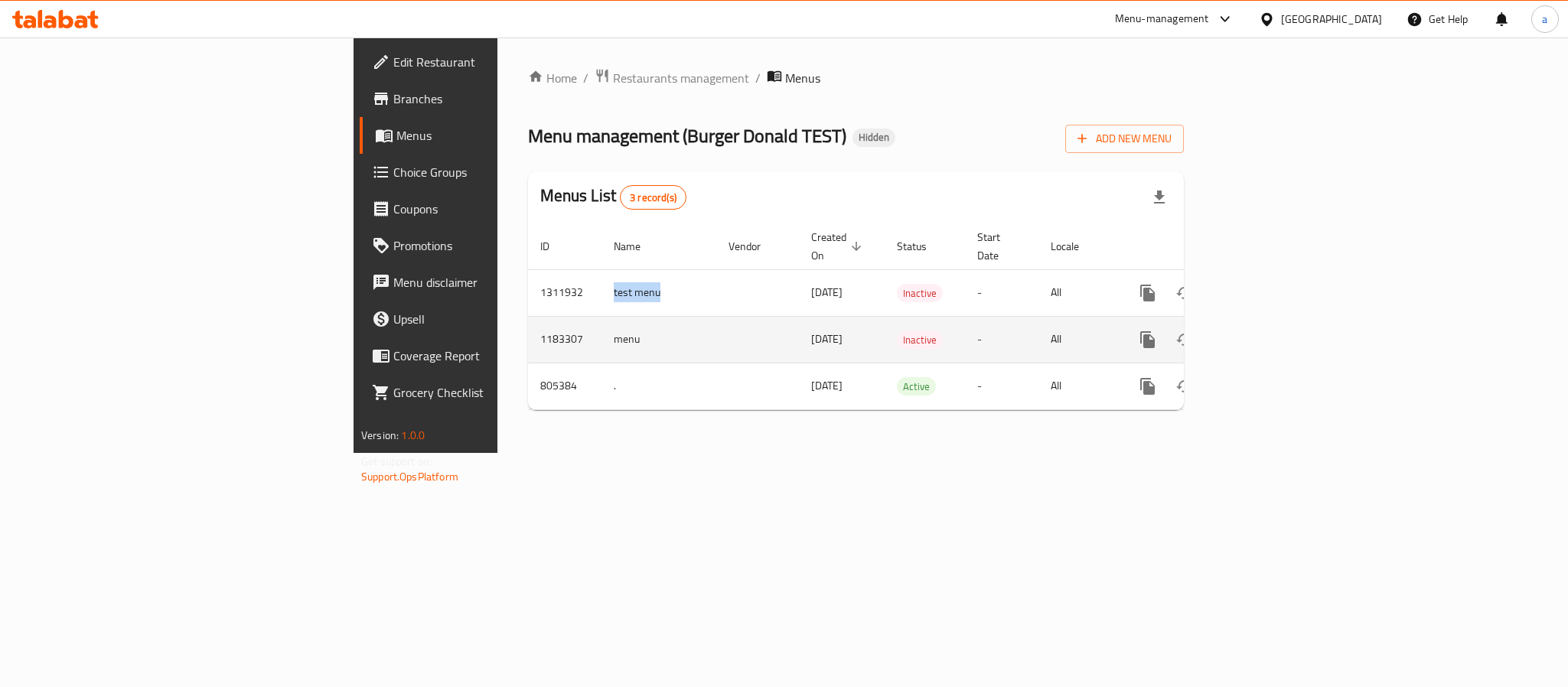
copy td "test menu"
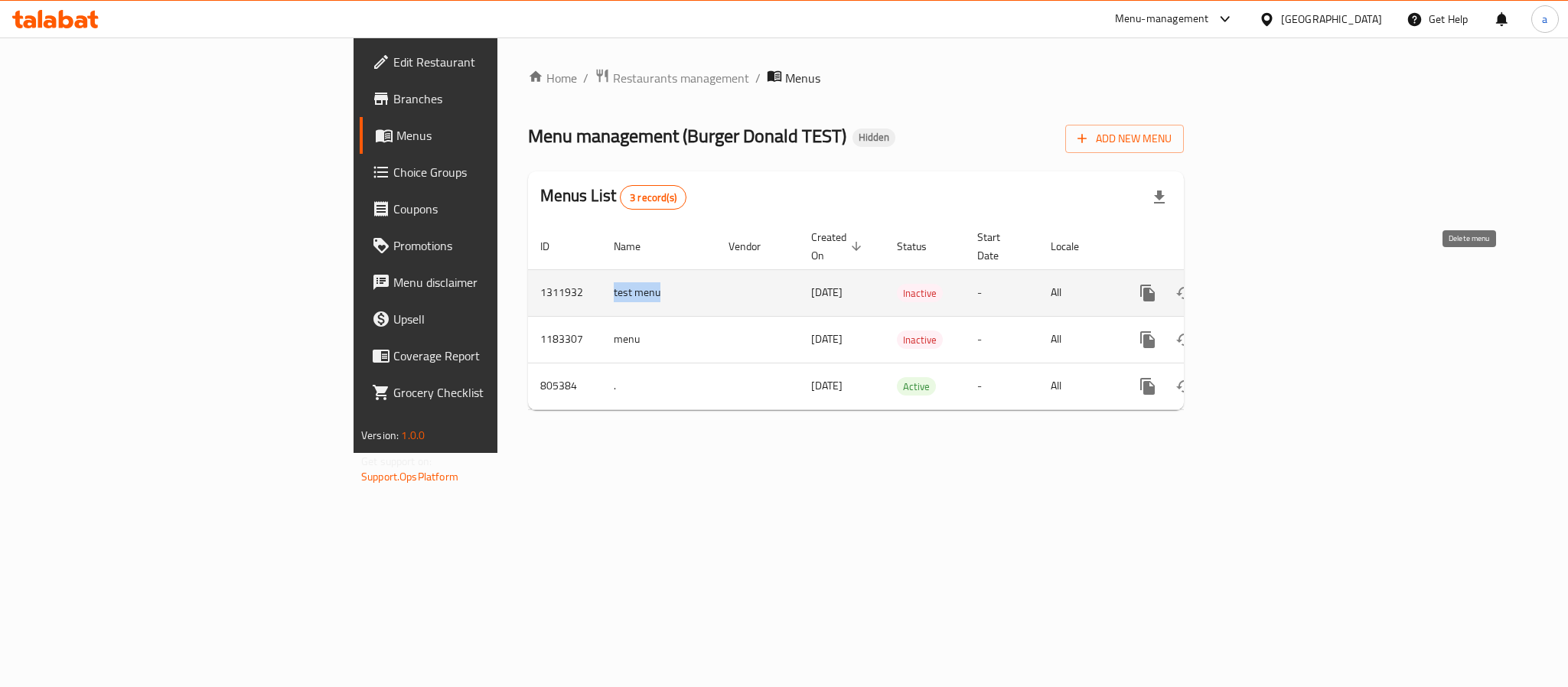
click at [1231, 283] on icon "enhanced table" at bounding box center [1222, 292] width 18 height 18
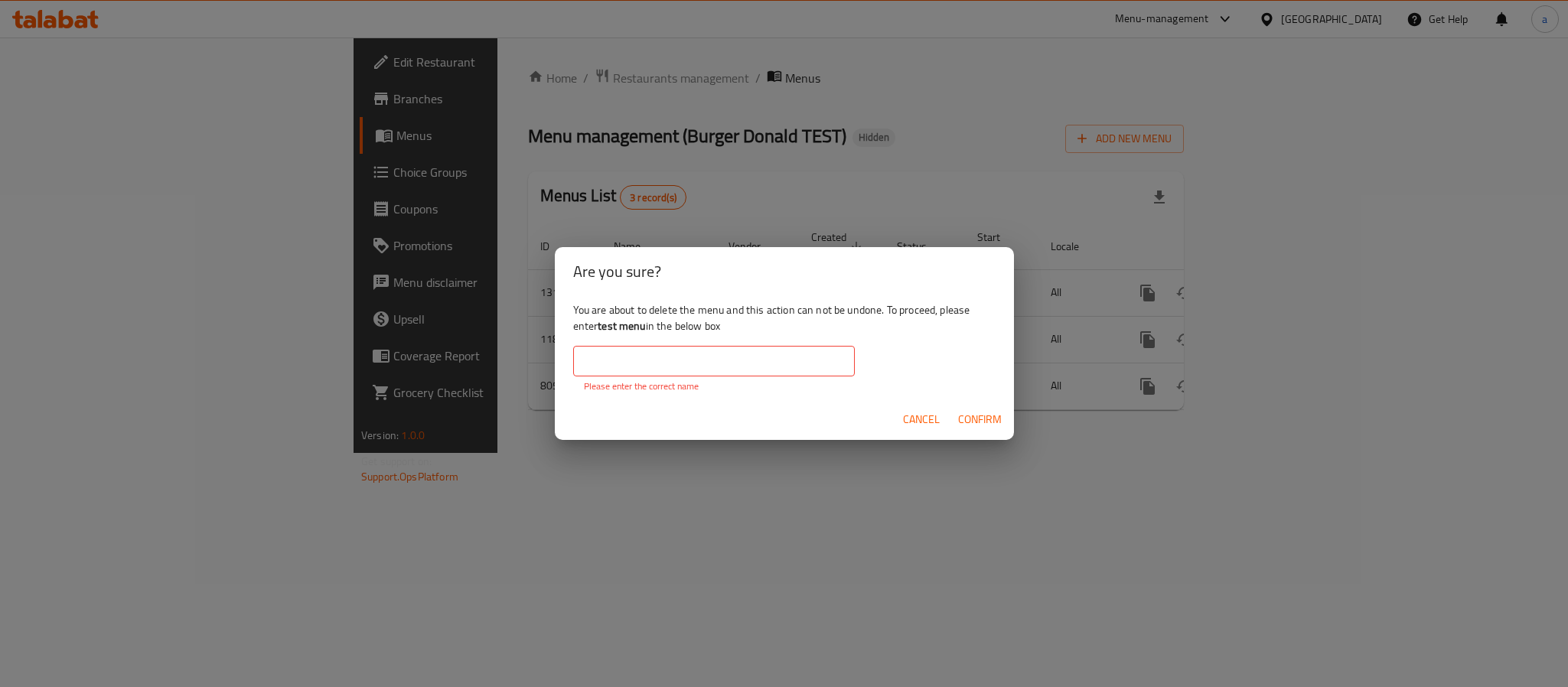
click at [779, 363] on input "text" at bounding box center [714, 362] width 282 height 31
paste input "test menu"
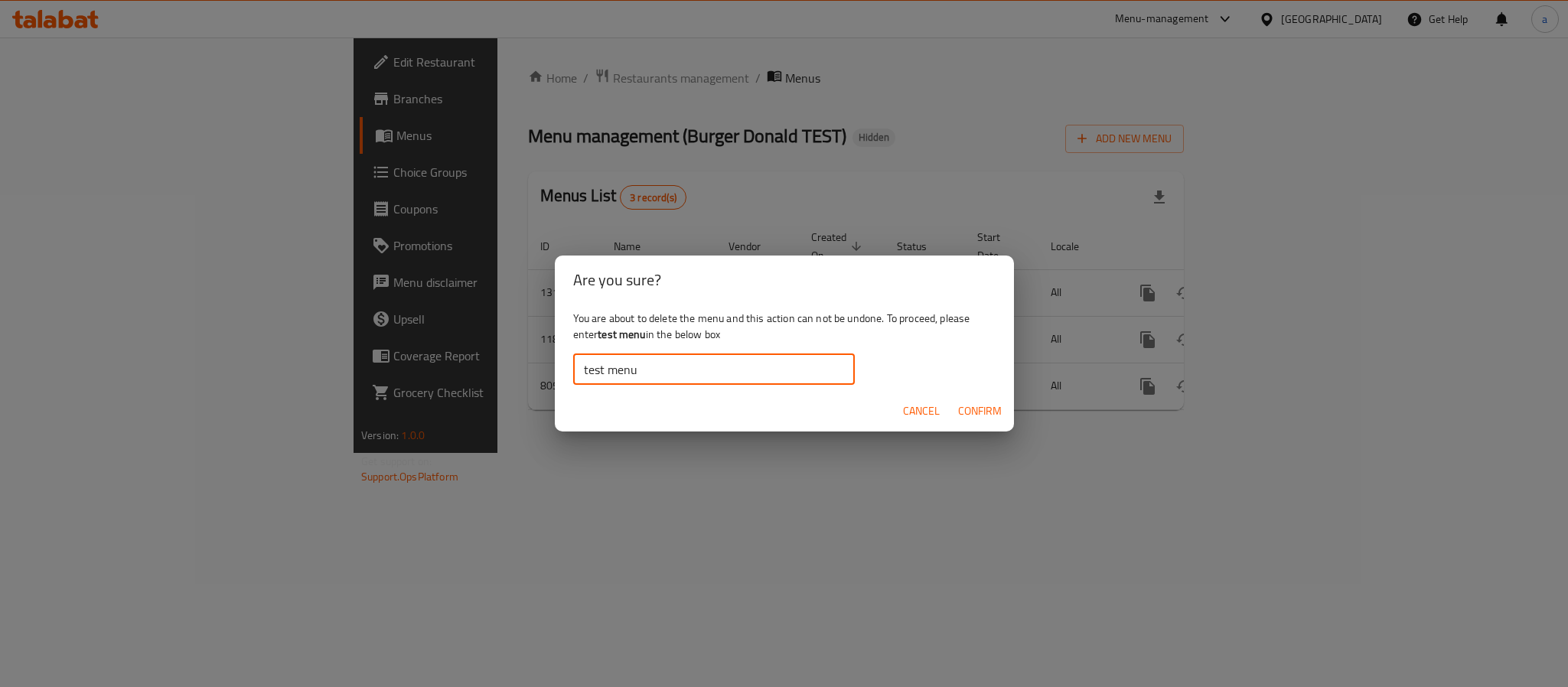
type input "test menu"
click at [976, 407] on span "Confirm" at bounding box center [980, 411] width 44 height 19
